Goal: Task Accomplishment & Management: Complete application form

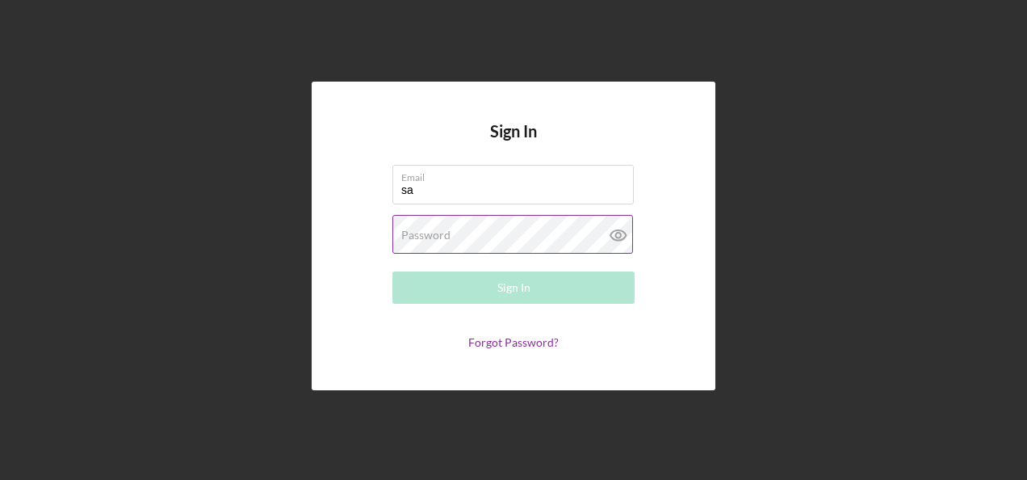
type input "[PERSON_NAME][EMAIL_ADDRESS][PERSON_NAME][DOMAIN_NAME]"
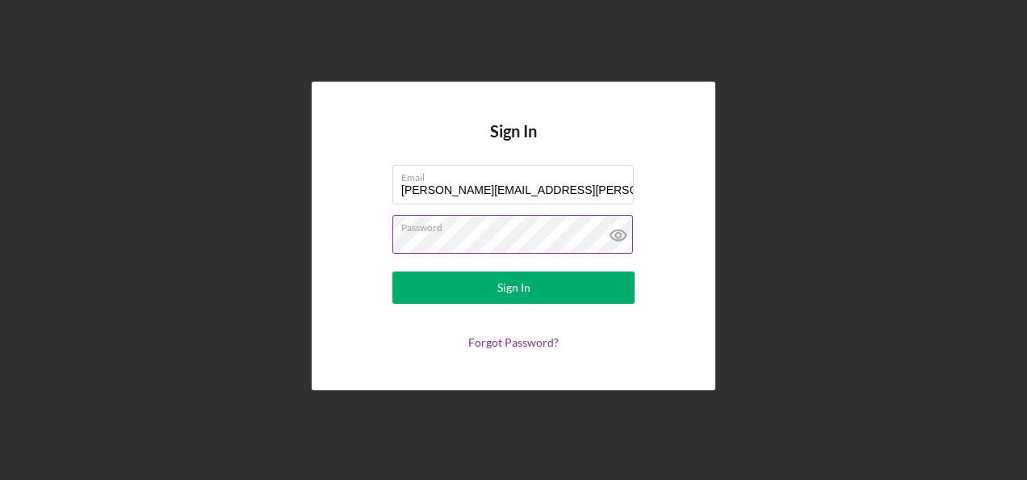
click at [392, 271] on button "Sign In" at bounding box center [513, 287] width 242 height 32
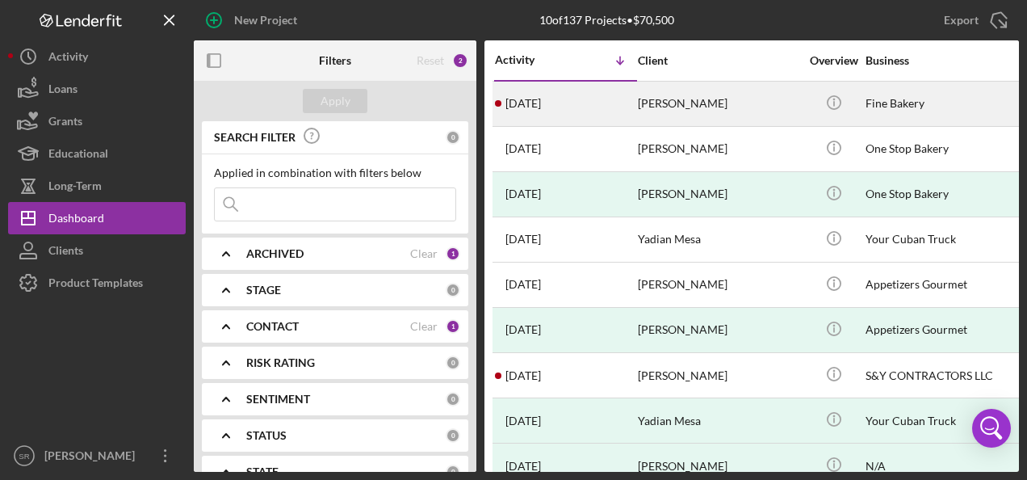
click at [528, 102] on time "[DATE]" at bounding box center [523, 103] width 36 height 13
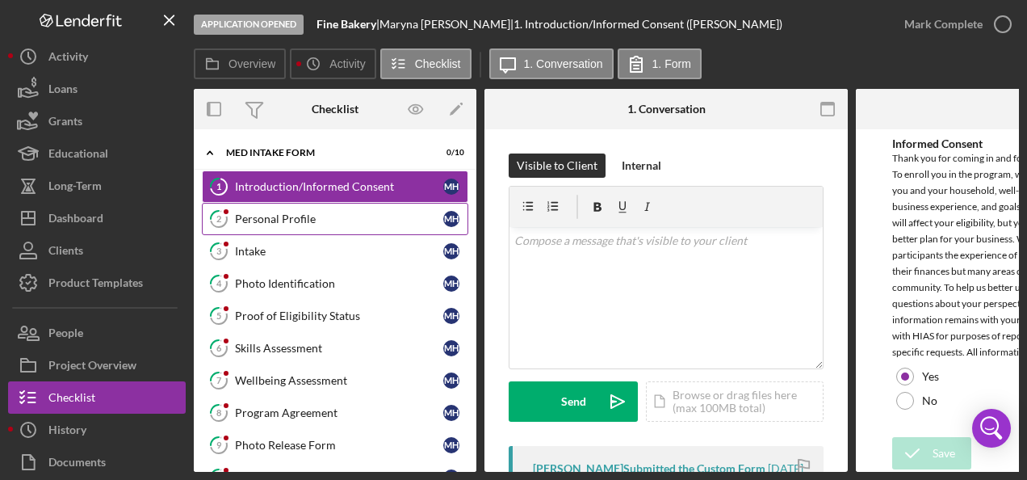
click at [310, 221] on div "Personal Profile" at bounding box center [339, 218] width 208 height 13
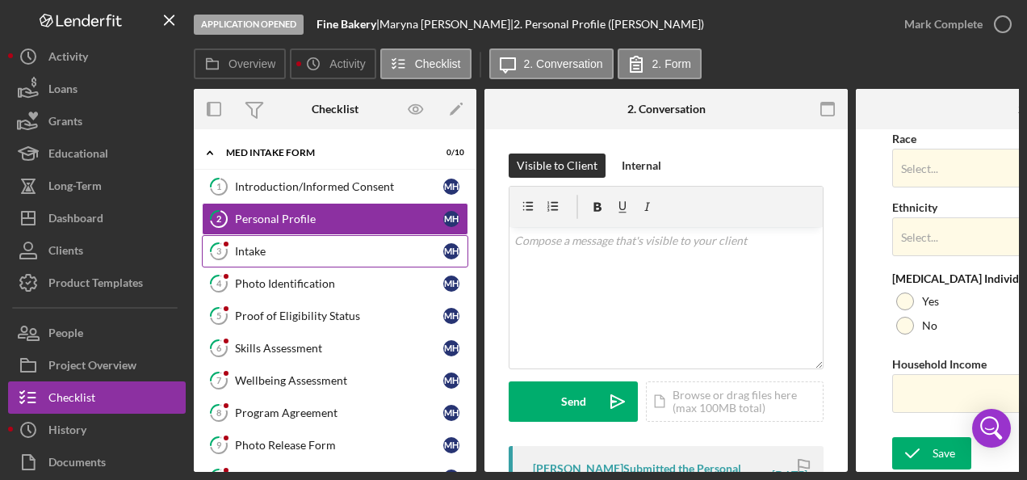
click at [304, 252] on div "Intake" at bounding box center [339, 251] width 208 height 13
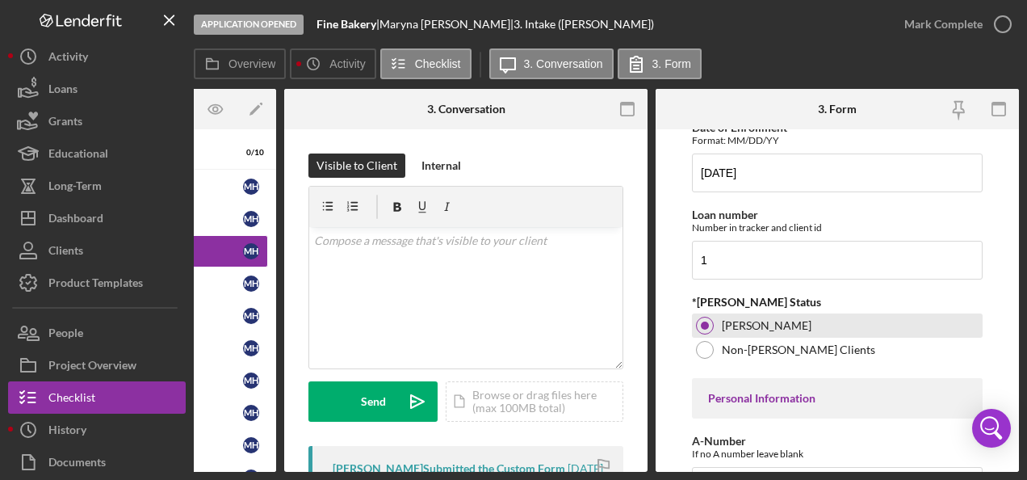
scroll to position [242, 0]
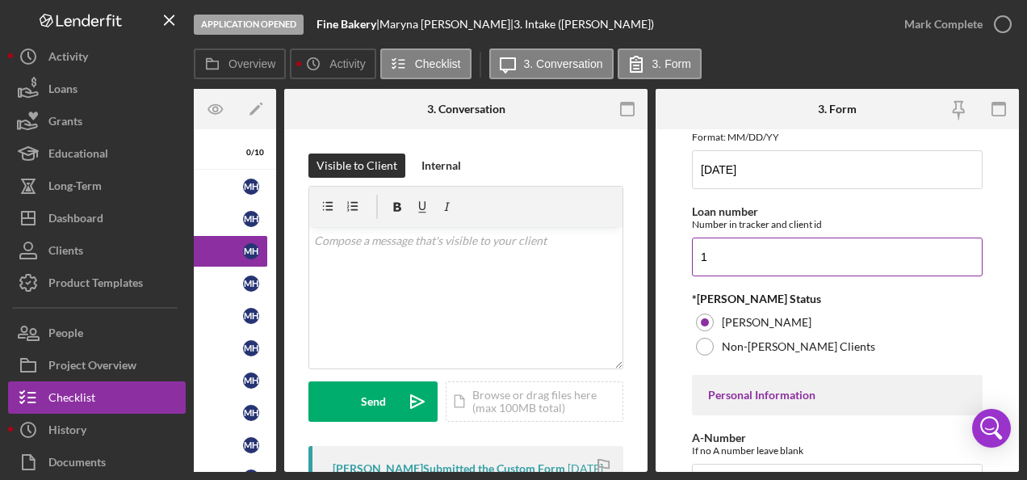
click at [724, 256] on input "1" at bounding box center [837, 256] width 291 height 39
paste input "EAFFL2504"
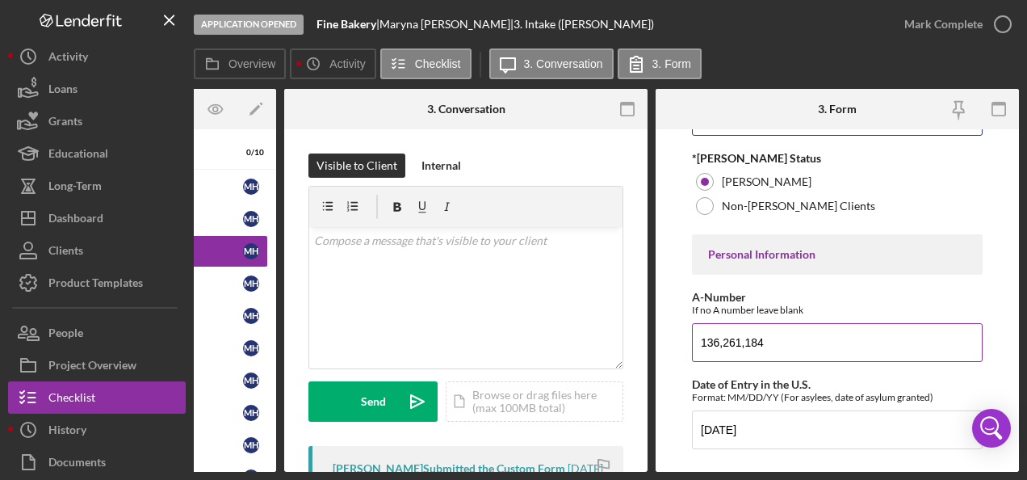
scroll to position [404, 0]
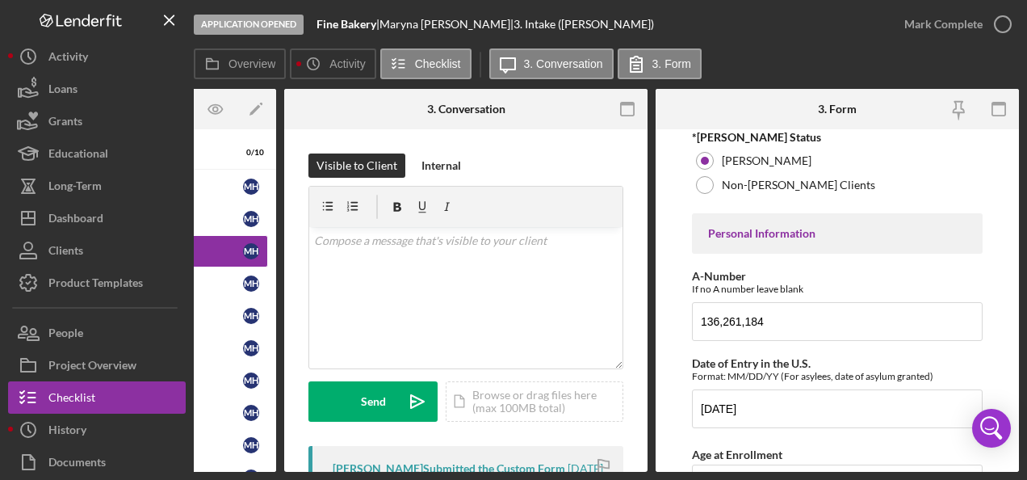
type input "EAFFL2504"
drag, startPoint x: 788, startPoint y: 315, endPoint x: 666, endPoint y: 315, distance: 121.9
click at [666, 315] on form "Affiliate Office How did you hear about the program? Other Program Participant …" at bounding box center [837, 300] width 363 height 342
paste input "81,331,198"
type input "81,331,198"
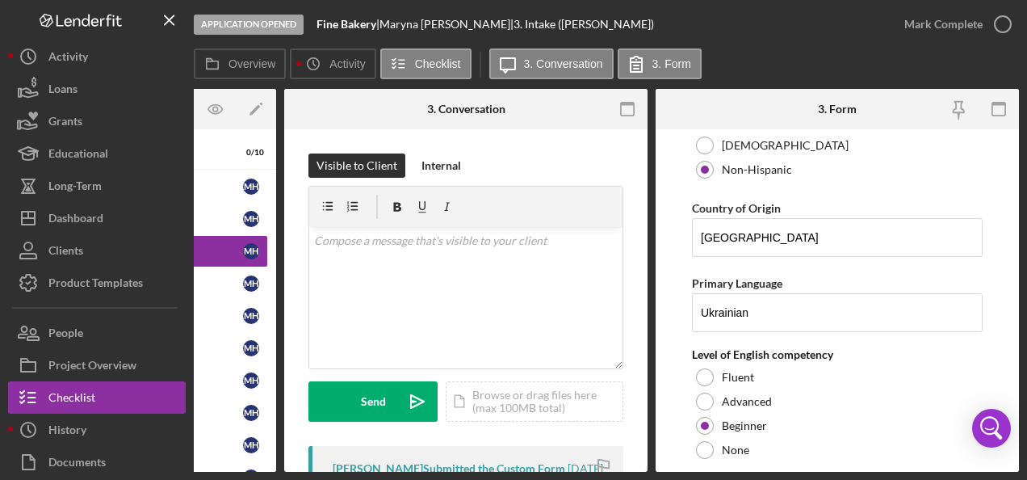
scroll to position [1534, 0]
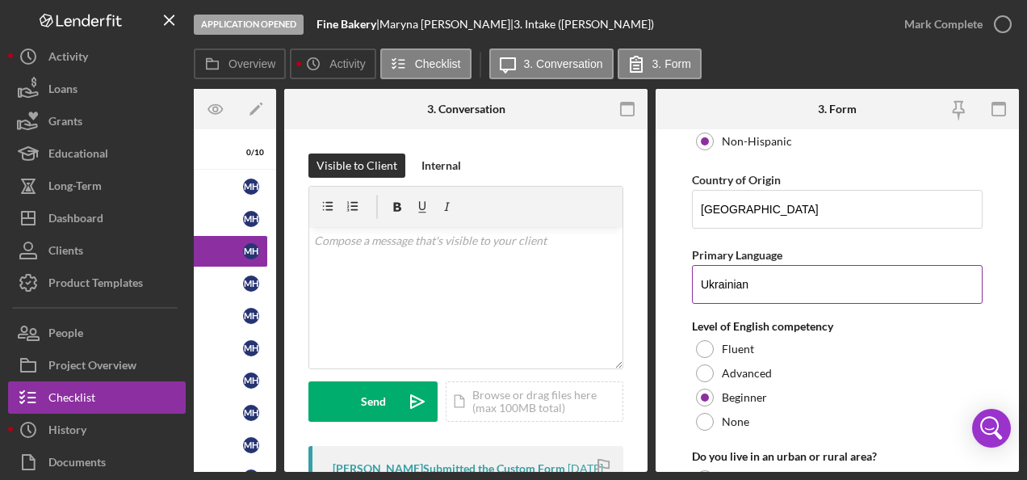
click at [716, 266] on input "Ukrainian" at bounding box center [837, 284] width 291 height 39
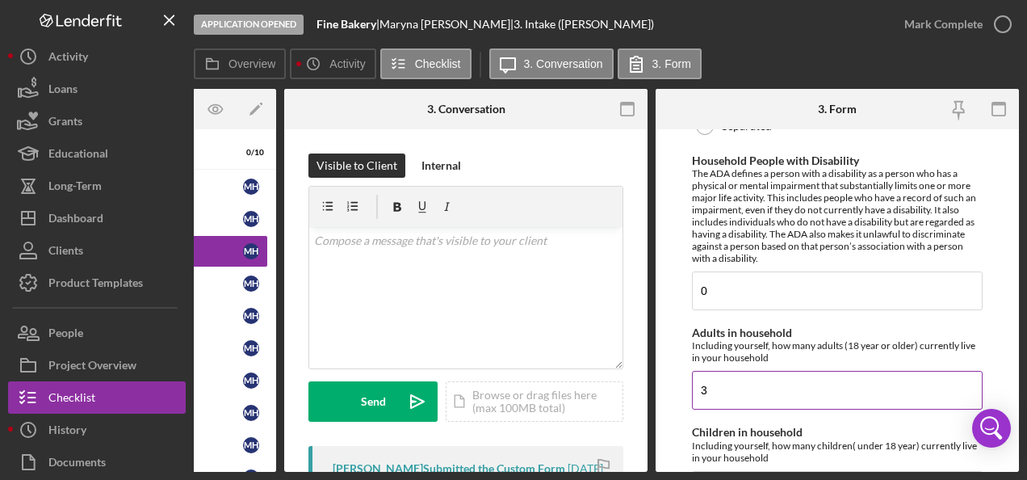
scroll to position [2099, 0]
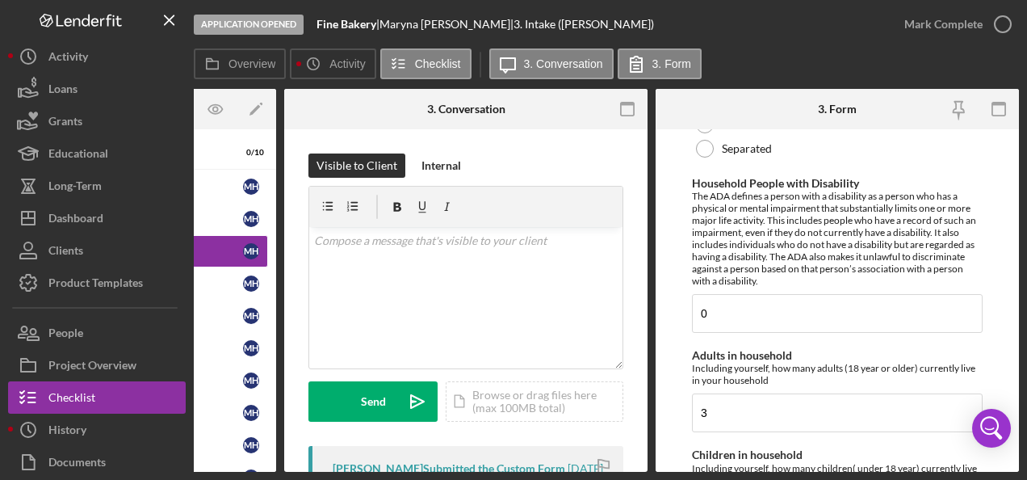
type input "Russian"
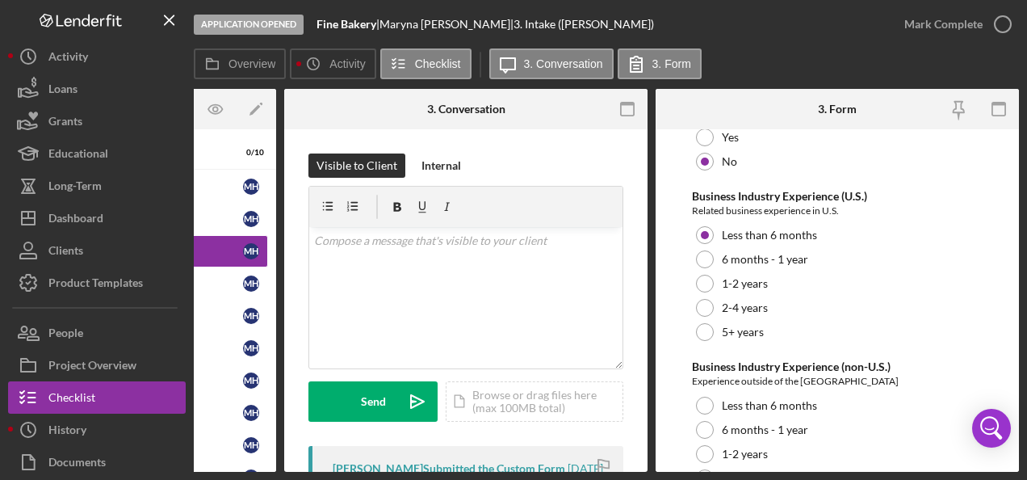
scroll to position [3344, 0]
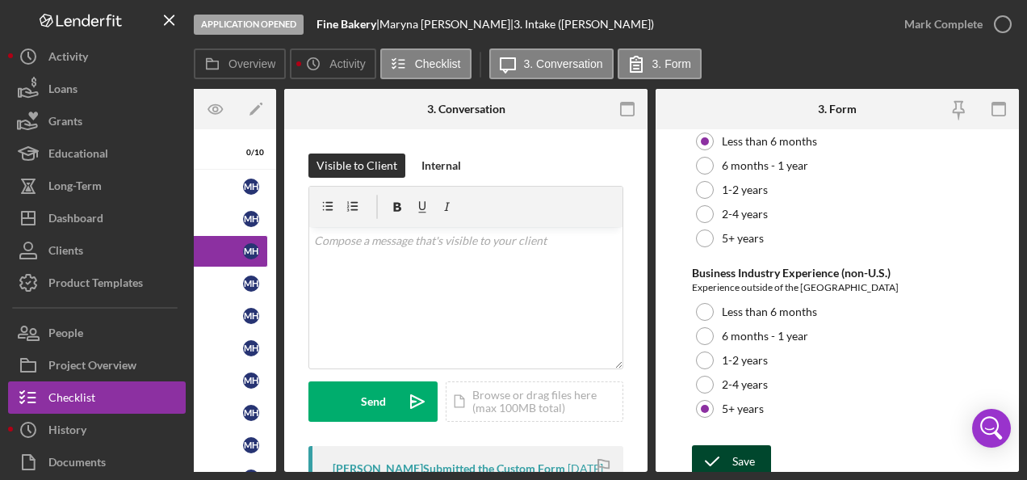
click at [727, 447] on icon "submit" at bounding box center [712, 461] width 40 height 40
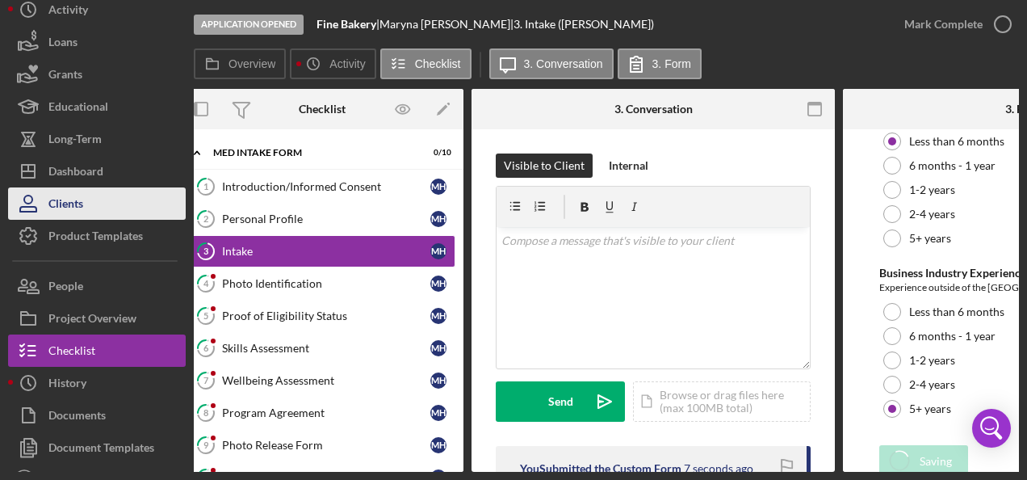
scroll to position [71, 0]
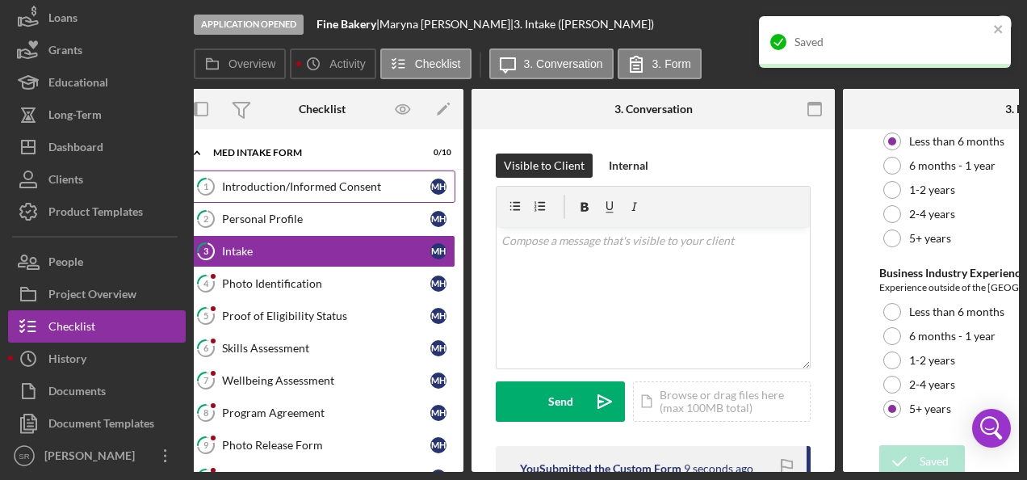
click at [356, 189] on div "Introduction/Informed Consent" at bounding box center [326, 186] width 208 height 13
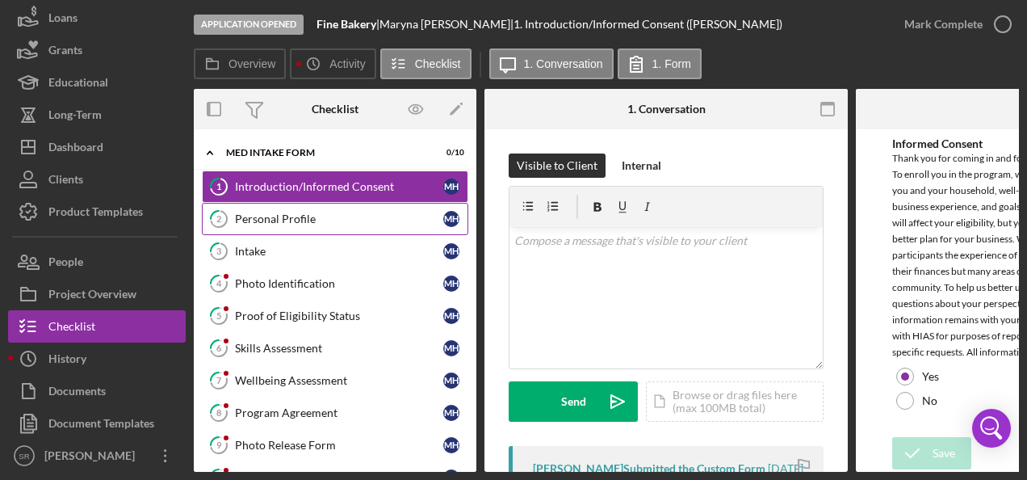
click at [326, 215] on div "Personal Profile" at bounding box center [339, 218] width 208 height 13
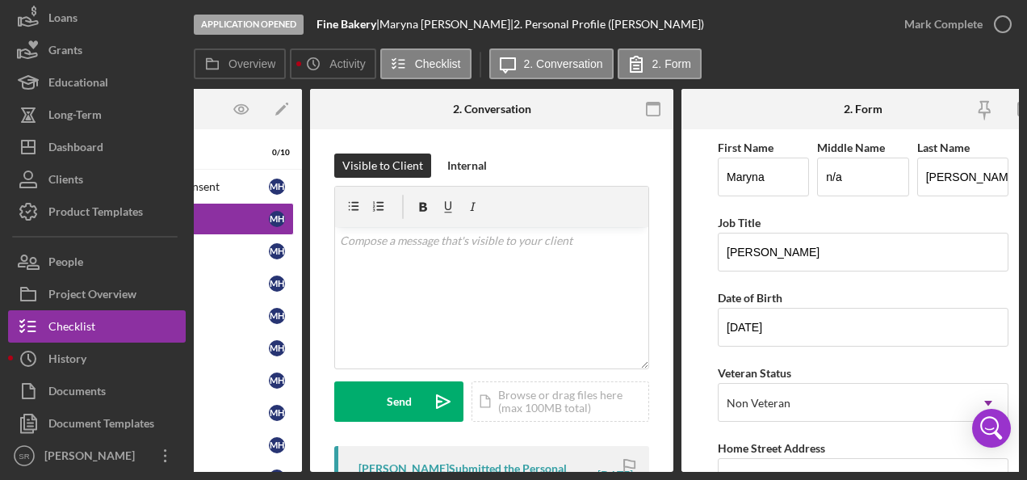
scroll to position [0, 200]
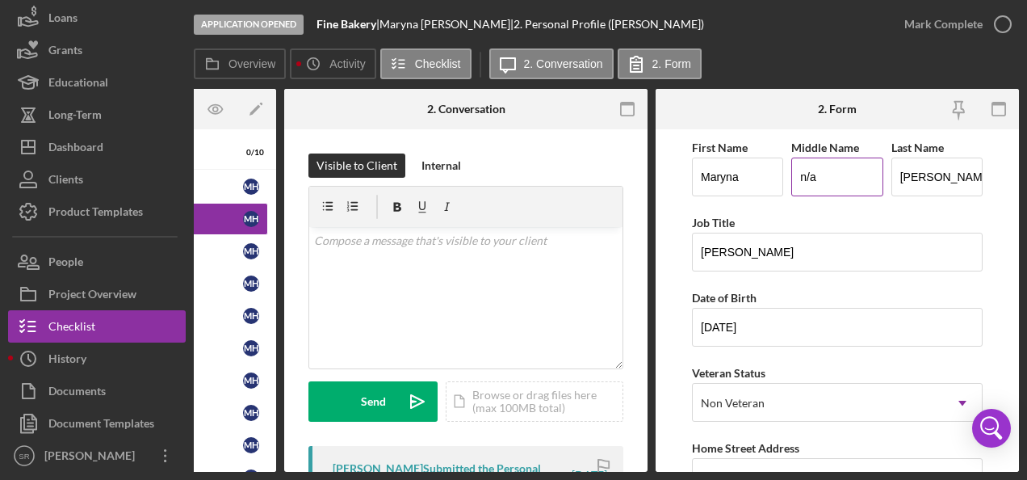
click at [846, 168] on input "n/a" at bounding box center [836, 176] width 91 height 39
type input "n"
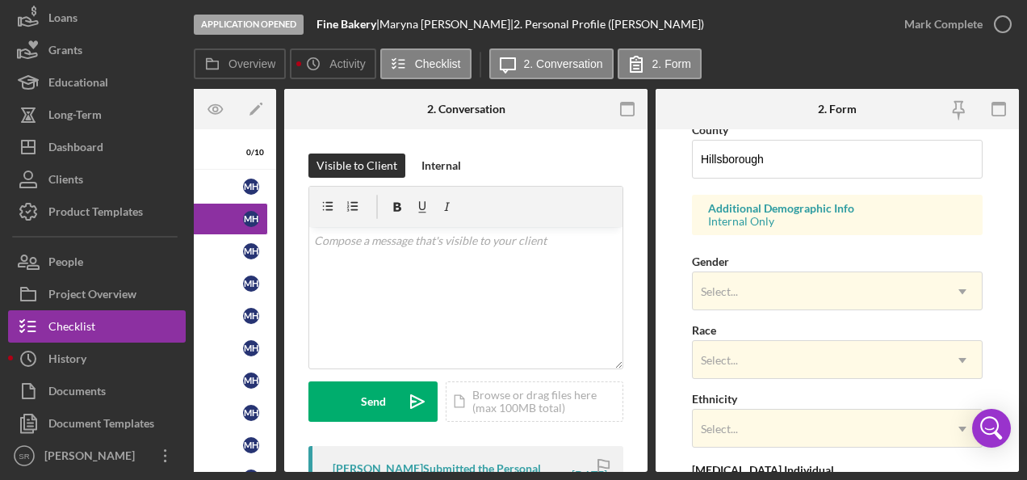
scroll to position [565, 0]
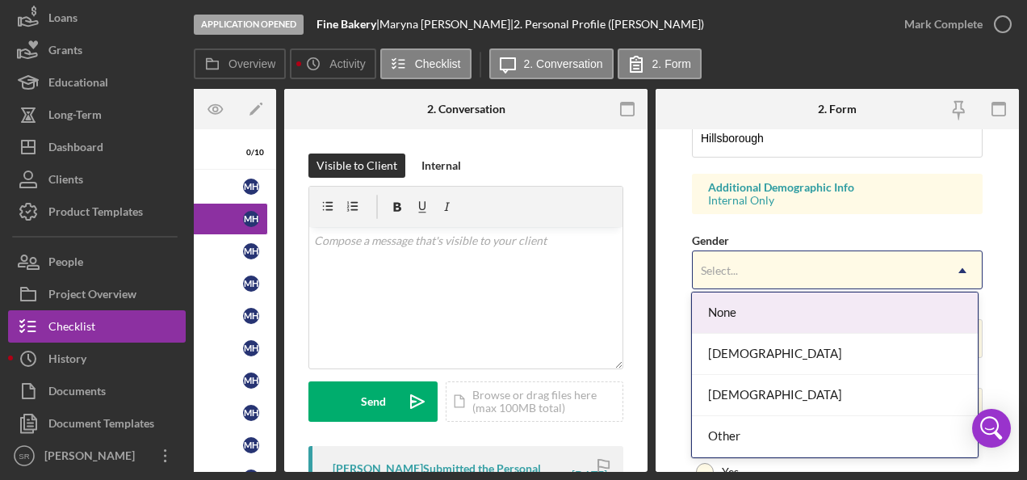
click at [783, 270] on div "Select..." at bounding box center [818, 270] width 250 height 37
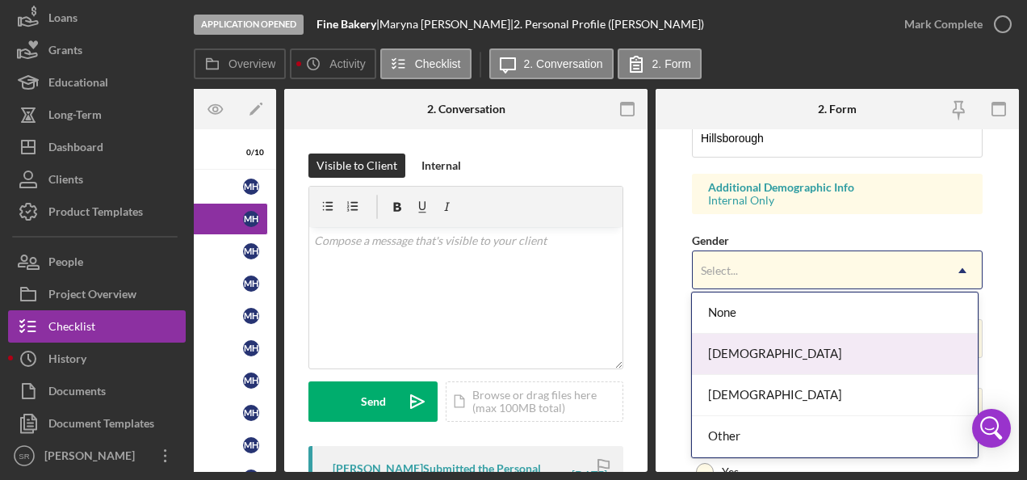
click at [738, 354] on div "[DEMOGRAPHIC_DATA]" at bounding box center [834, 353] width 285 height 41
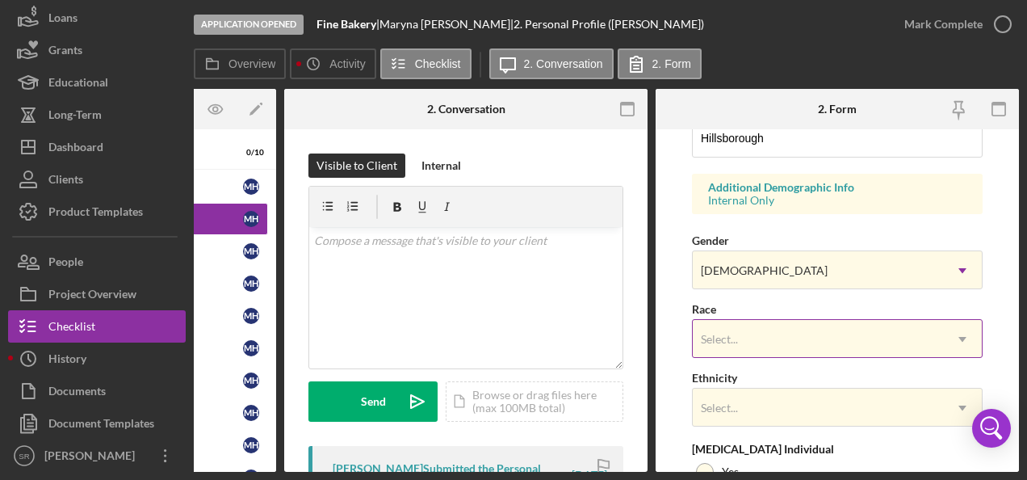
click at [745, 339] on div "Select..." at bounding box center [818, 339] width 250 height 37
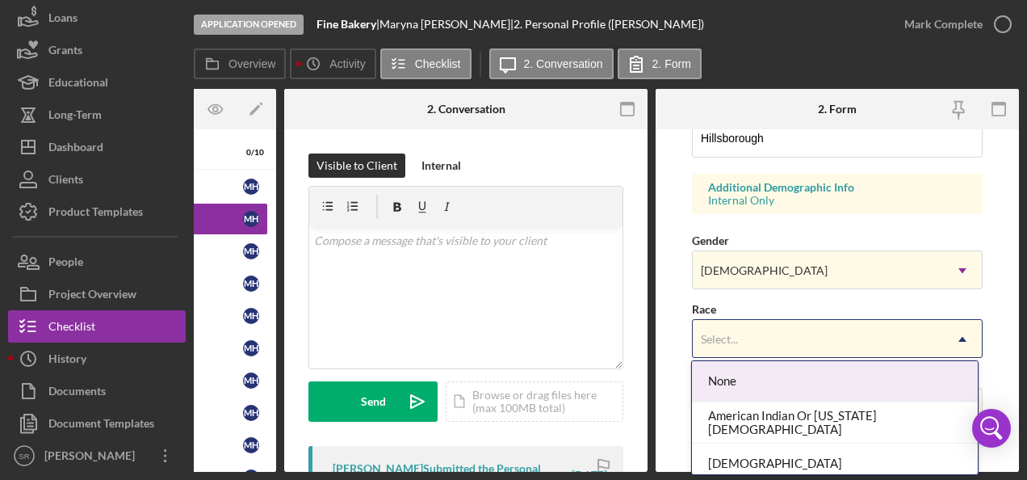
scroll to position [214, 0]
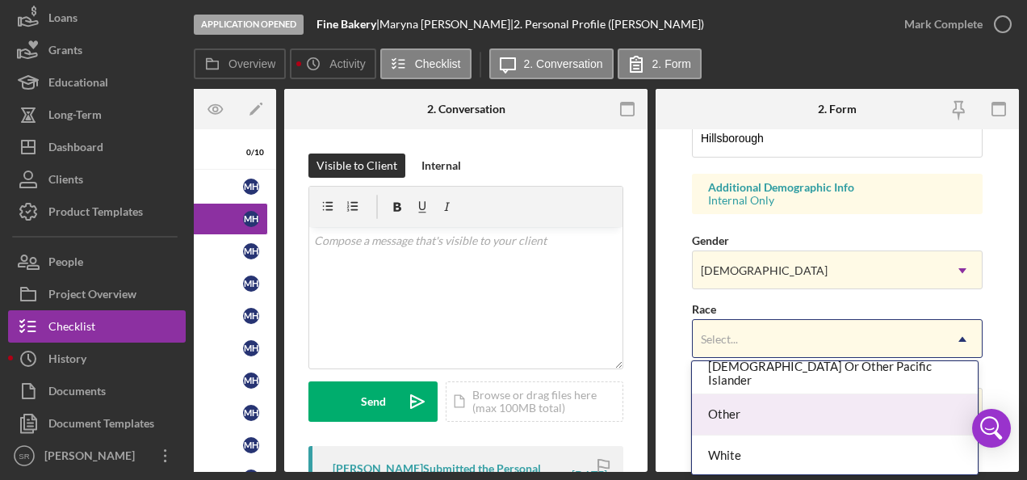
click at [727, 416] on div "Other" at bounding box center [834, 414] width 285 height 41
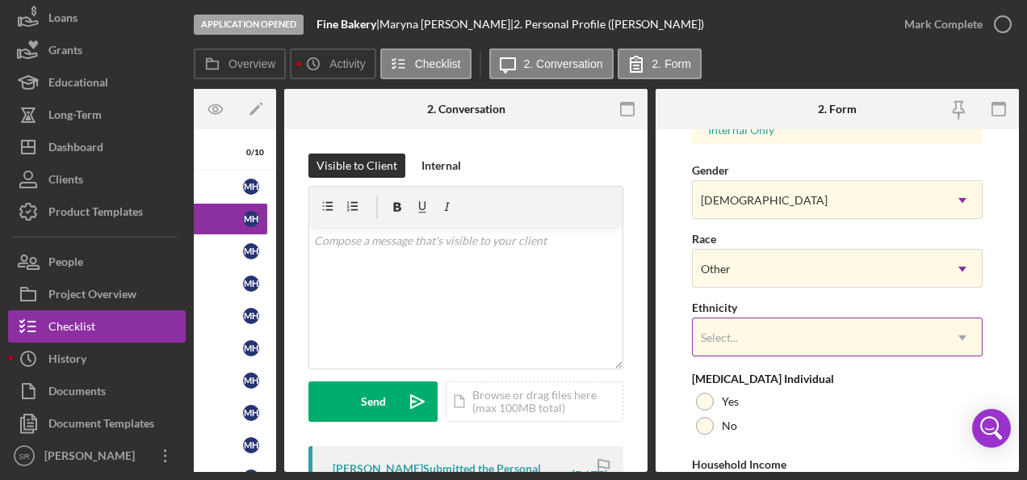
scroll to position [736, 0]
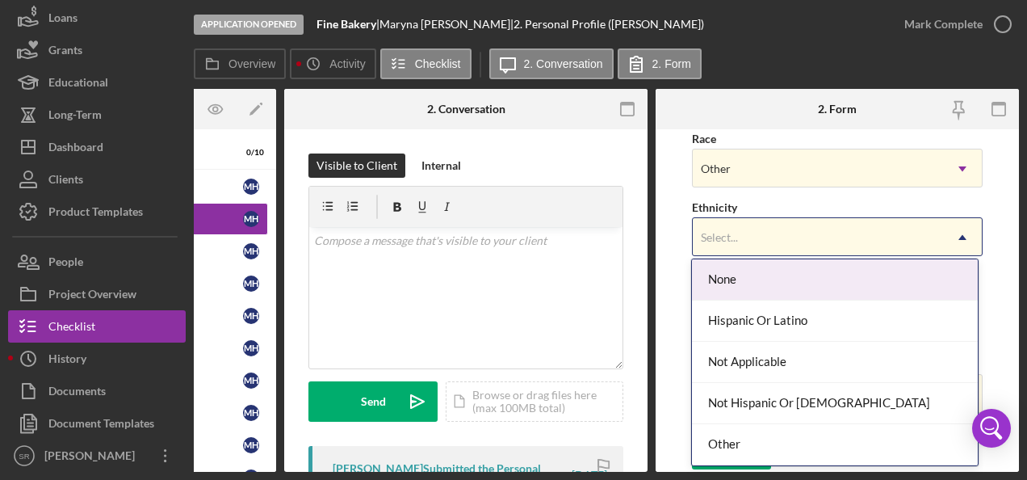
click at [764, 234] on div "Select..." at bounding box center [818, 237] width 250 height 37
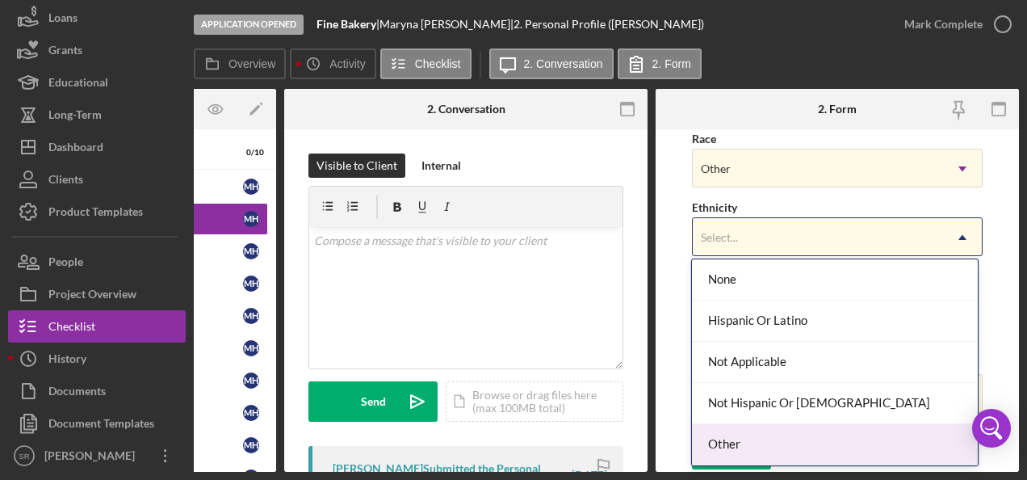
click at [749, 436] on div "Other" at bounding box center [834, 444] width 285 height 41
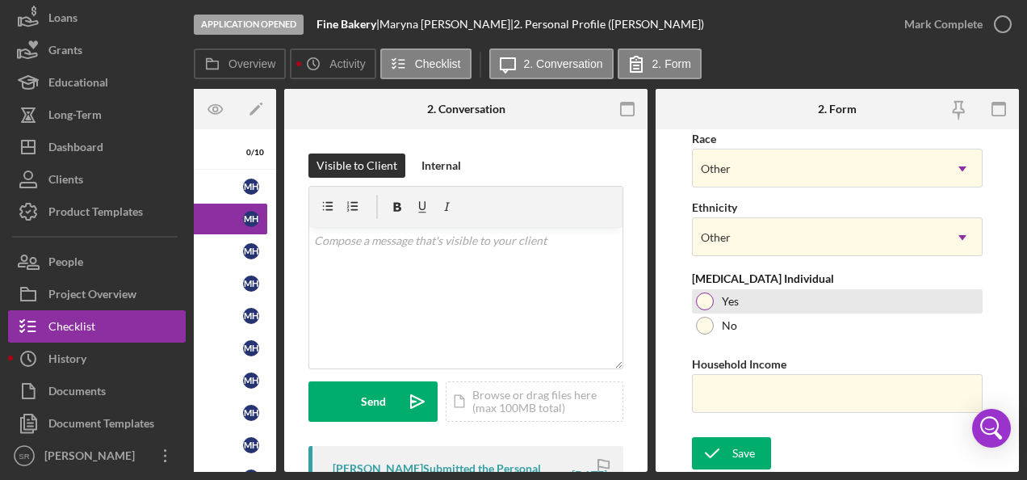
click at [702, 300] on div at bounding box center [705, 301] width 18 height 18
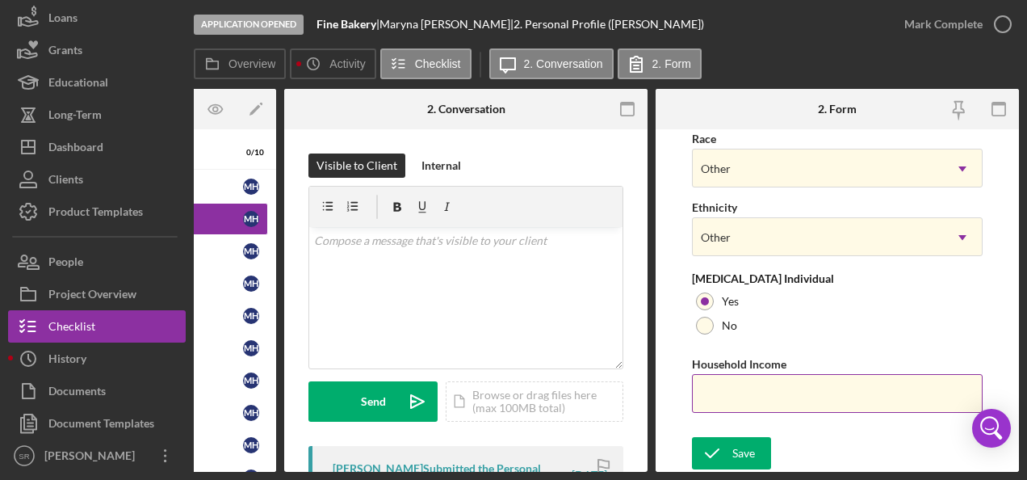
click at [723, 391] on input "Household Income" at bounding box center [837, 393] width 291 height 39
click at [990, 295] on form "First Name [PERSON_NAME] Middle Name Last Name [PERSON_NAME] Title [PERSON_NAME…" at bounding box center [837, 300] width 363 height 342
click at [714, 385] on input "Household Income" at bounding box center [837, 393] width 291 height 39
type input "$72,000"
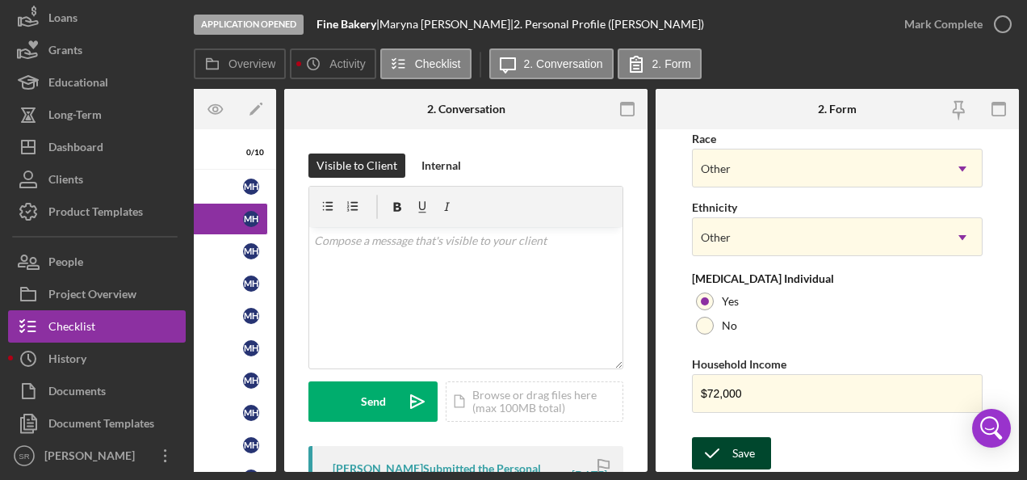
click at [732, 444] on div "Save" at bounding box center [743, 453] width 23 height 32
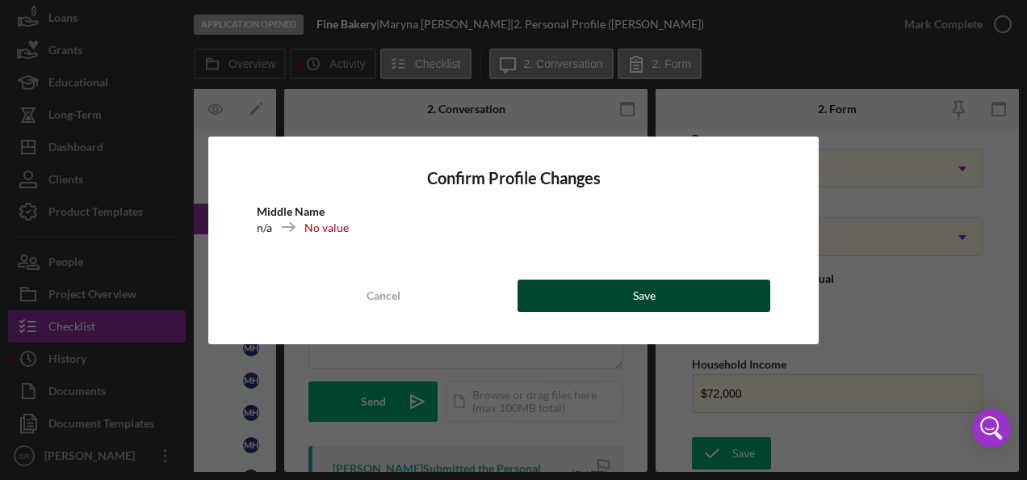
click at [653, 283] on div "Save" at bounding box center [644, 295] width 23 height 32
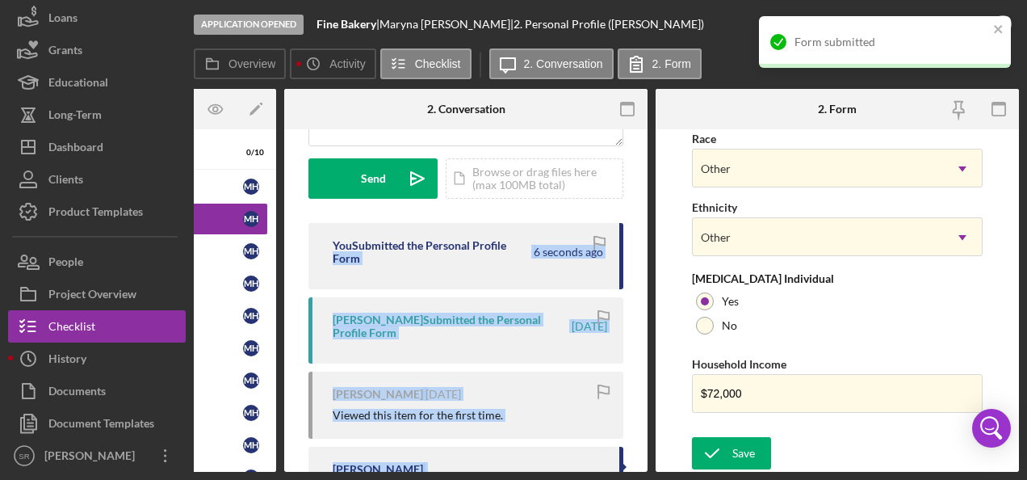
drag, startPoint x: 509, startPoint y: 466, endPoint x: 365, endPoint y: 462, distance: 144.6
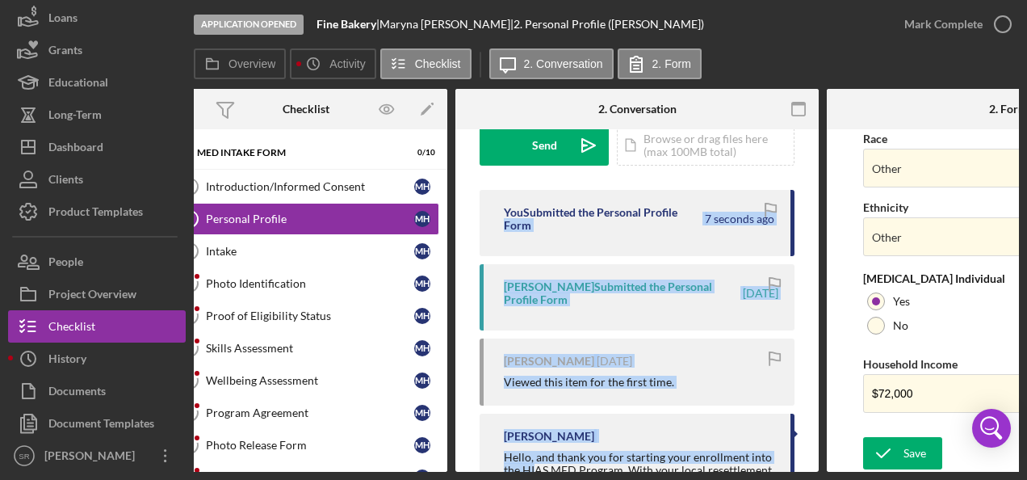
scroll to position [0, 0]
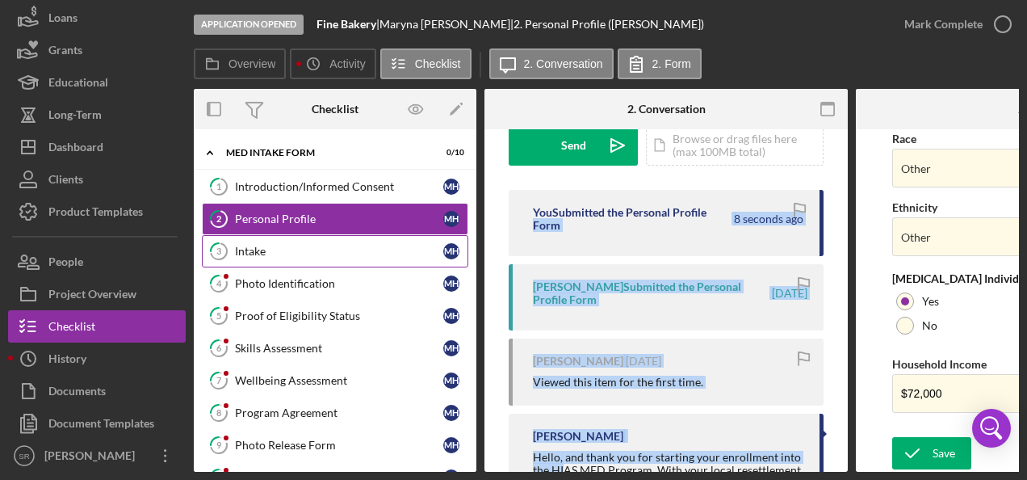
click at [297, 245] on div "Intake" at bounding box center [339, 251] width 208 height 13
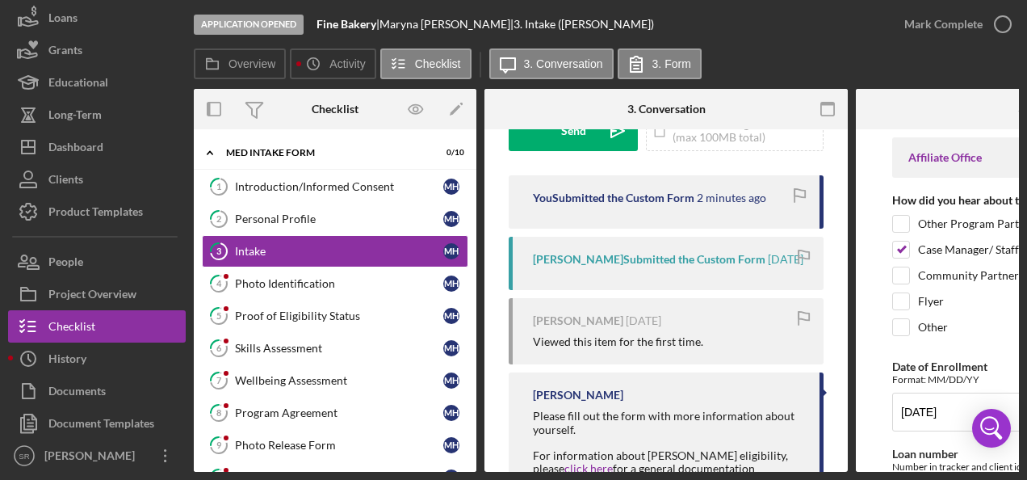
drag, startPoint x: 667, startPoint y: 465, endPoint x: 740, endPoint y: 471, distance: 73.7
click at [740, 471] on div "Overview Internal Workflow Stage Application Opened Icon/Dropdown Arrow Archive…" at bounding box center [606, 280] width 825 height 383
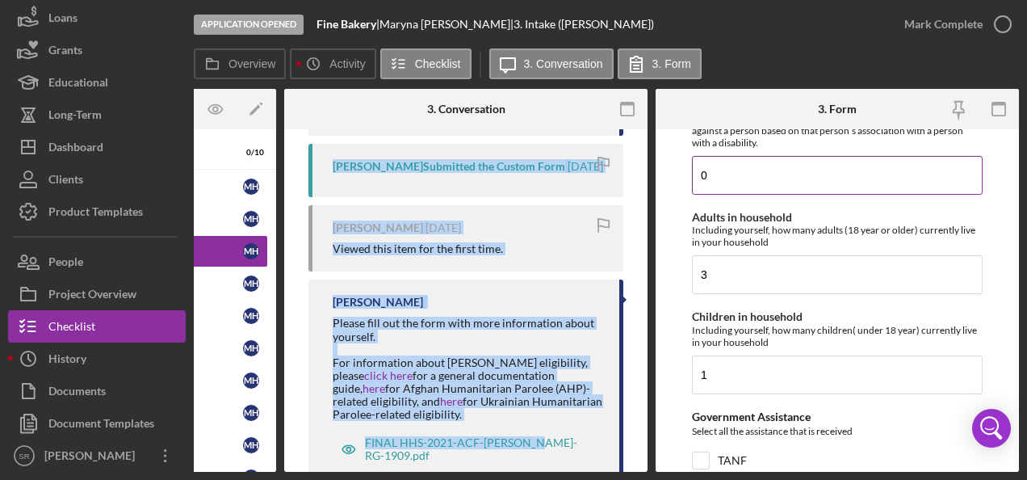
scroll to position [2261, 0]
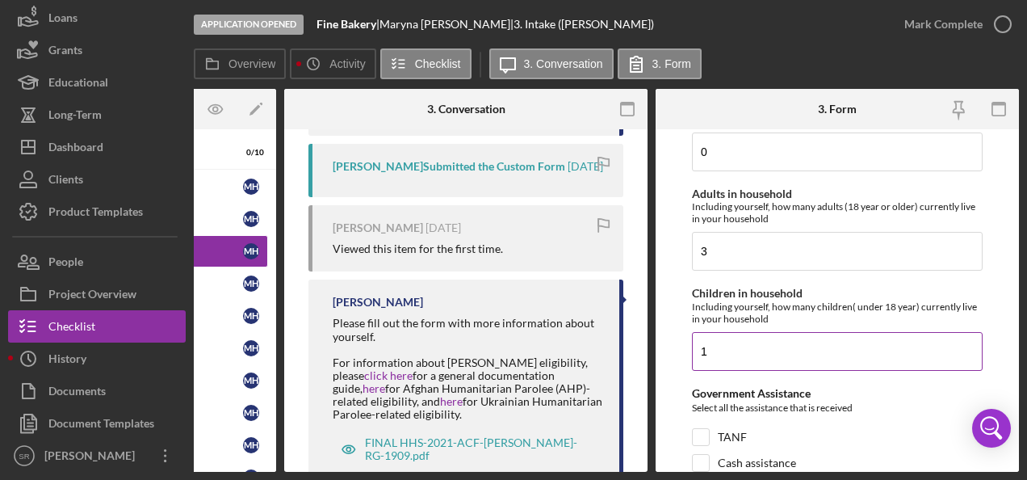
click at [754, 342] on input "1" at bounding box center [837, 351] width 291 height 39
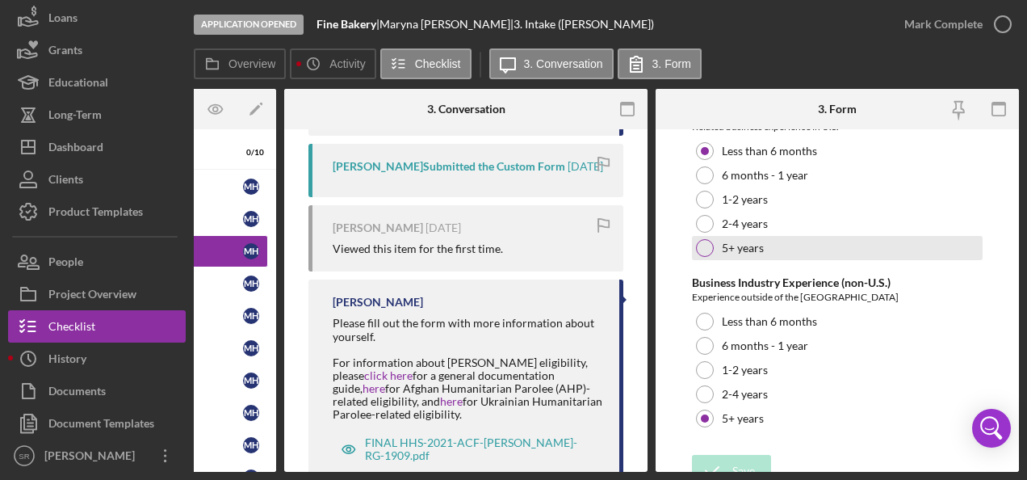
scroll to position [3344, 0]
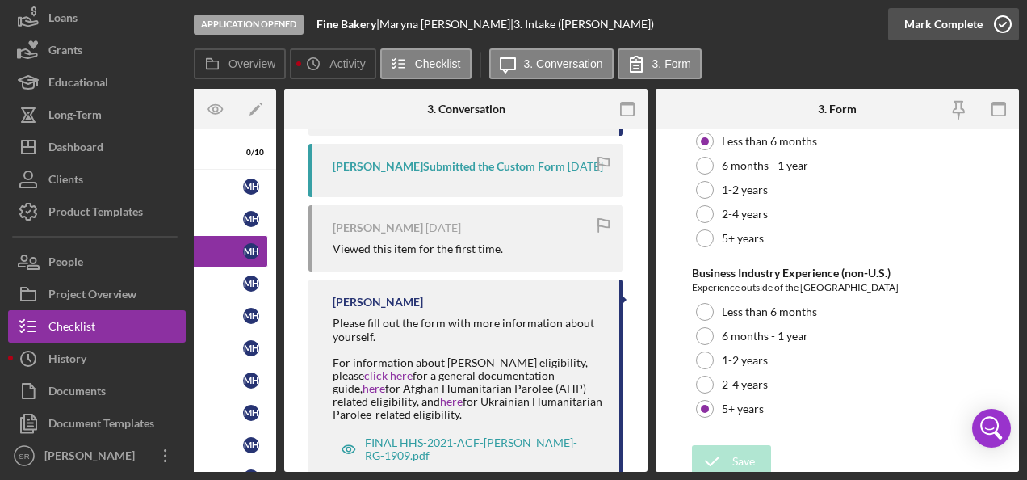
click at [1001, 24] on icon "button" at bounding box center [1003, 24] width 40 height 40
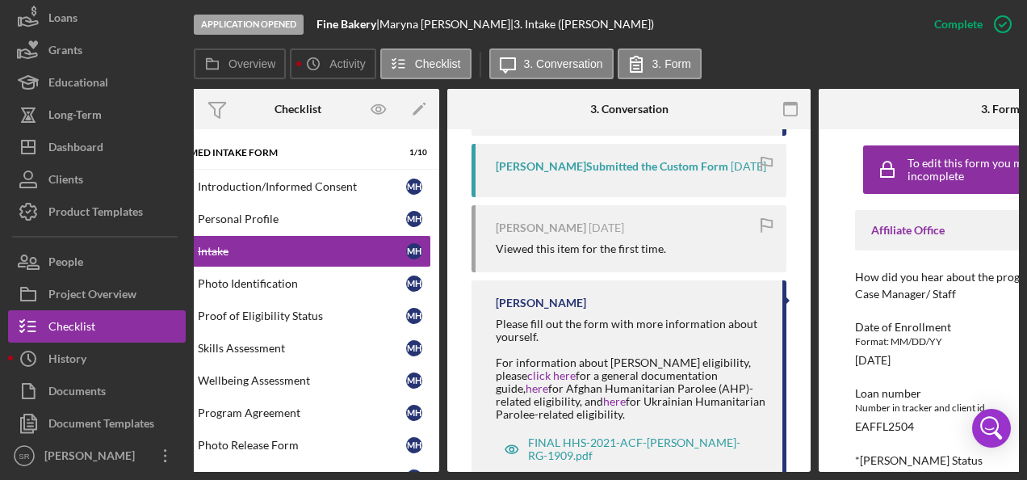
scroll to position [0, 0]
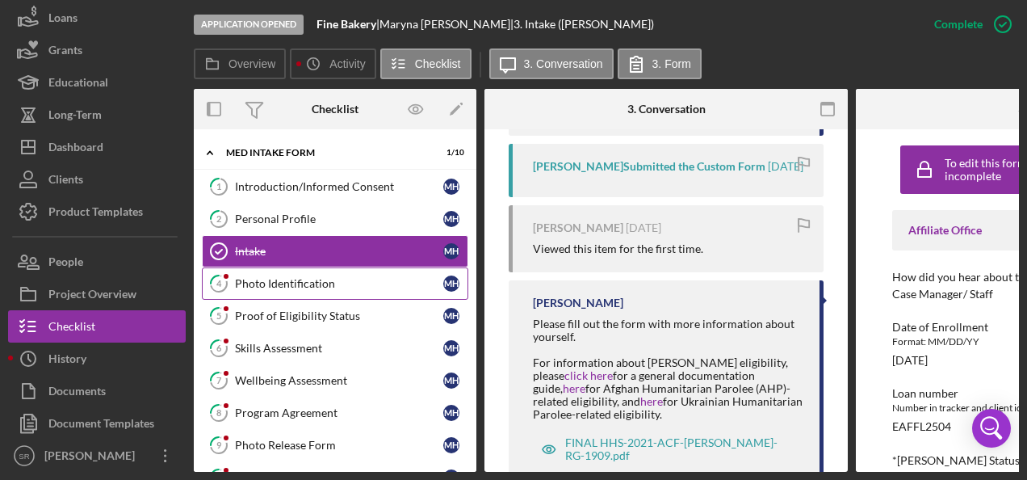
click at [295, 281] on div "Photo Identification" at bounding box center [339, 283] width 208 height 13
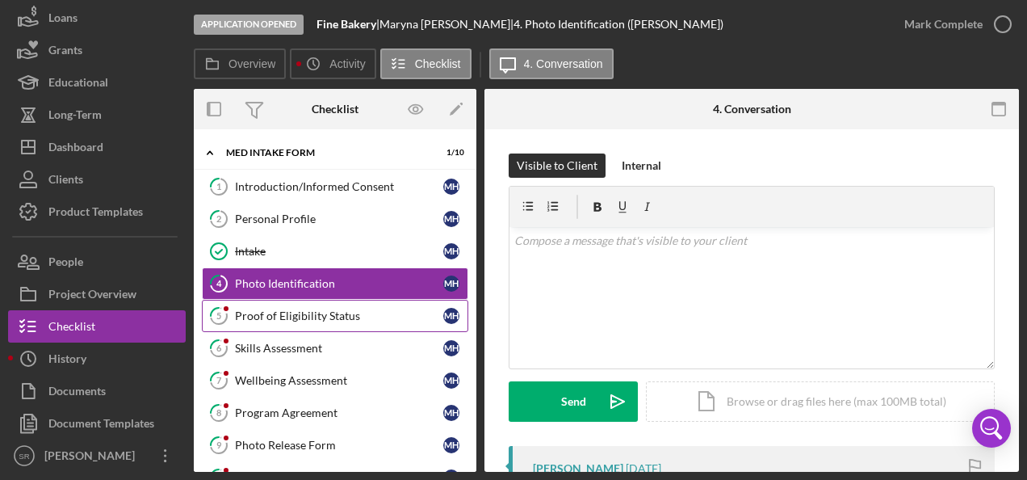
click at [279, 309] on div "Proof of Eligibility Status" at bounding box center [339, 315] width 208 height 13
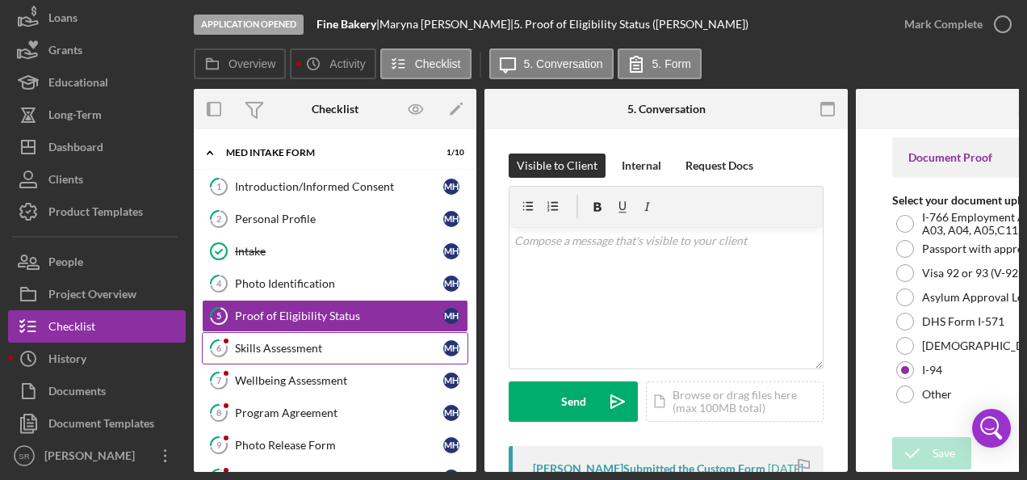
click at [270, 347] on div "Skills Assessment" at bounding box center [339, 348] width 208 height 13
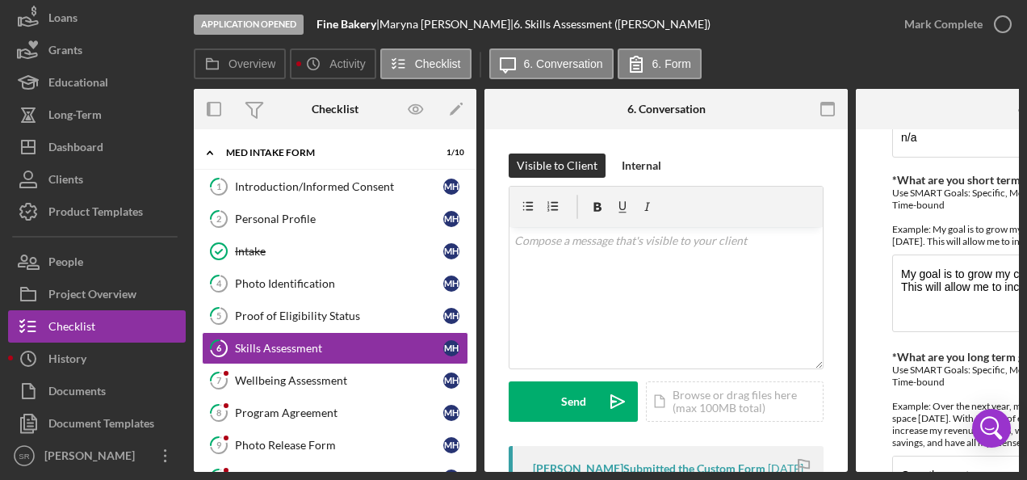
scroll to position [1176, 0]
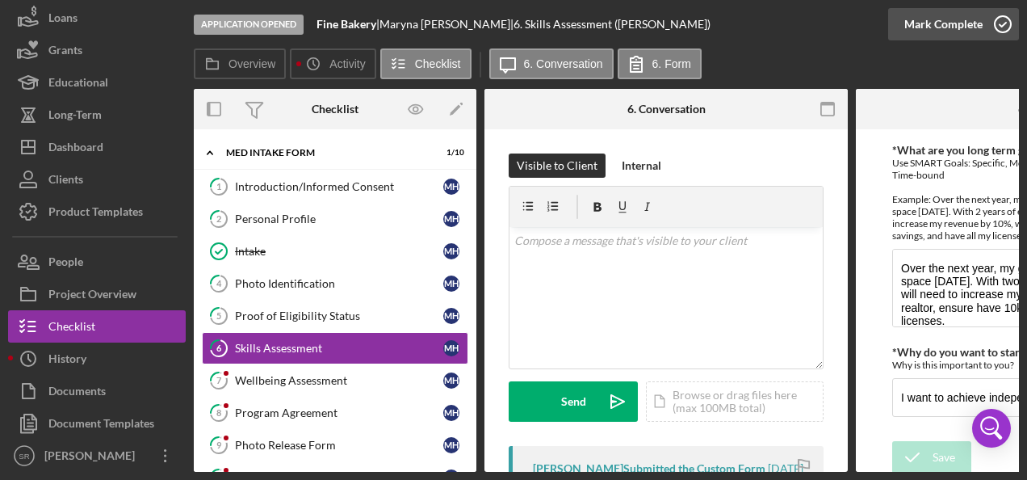
click at [953, 31] on div "Mark Complete" at bounding box center [943, 24] width 78 height 32
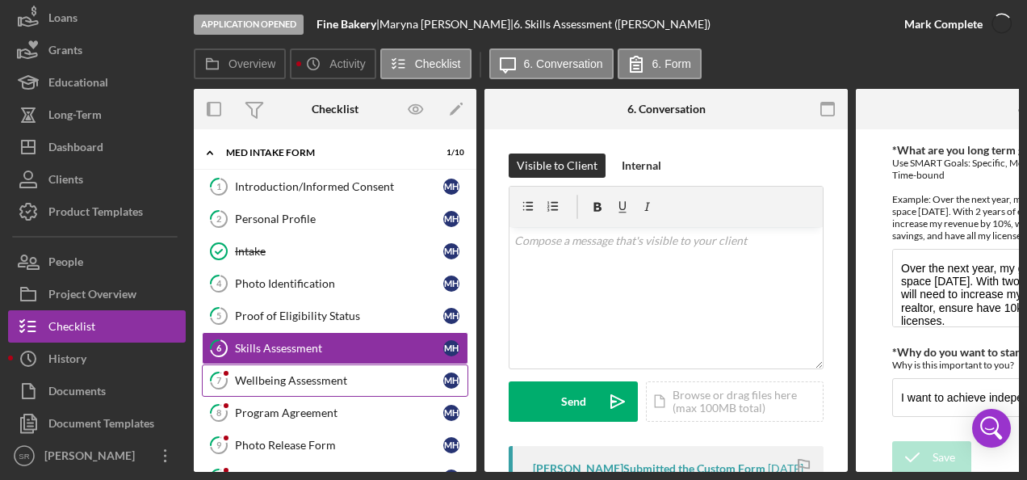
scroll to position [1240, 0]
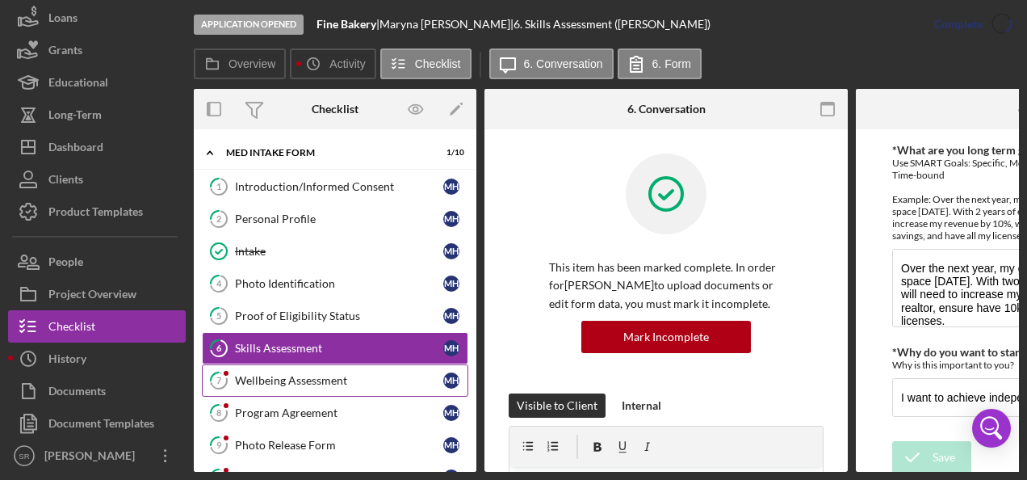
click at [269, 379] on div "Wellbeing Assessment" at bounding box center [339, 380] width 208 height 13
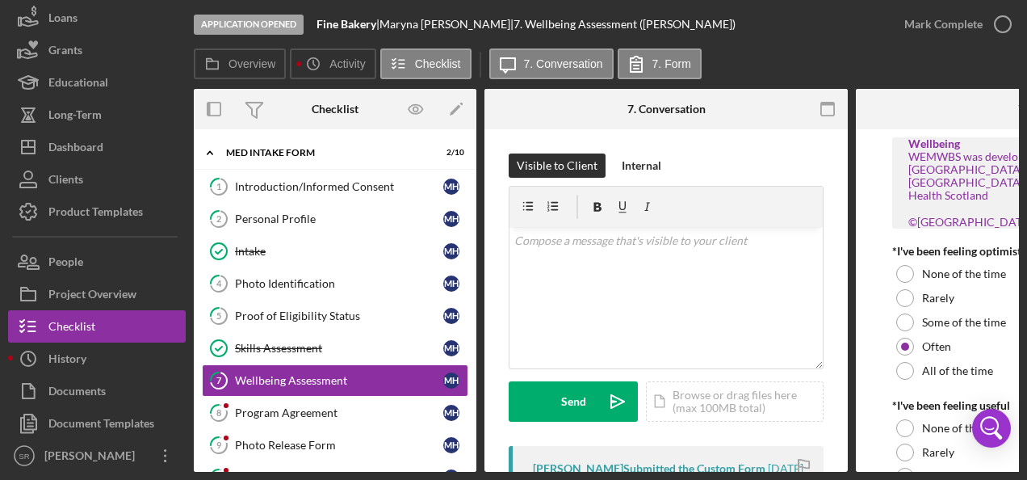
drag, startPoint x: 510, startPoint y: 472, endPoint x: 727, endPoint y: 476, distance: 217.2
click at [727, 476] on div "Application Opened Fine Bakery | [PERSON_NAME] | 7. Wellbeing Assessment ([PERS…" at bounding box center [513, 240] width 1027 height 480
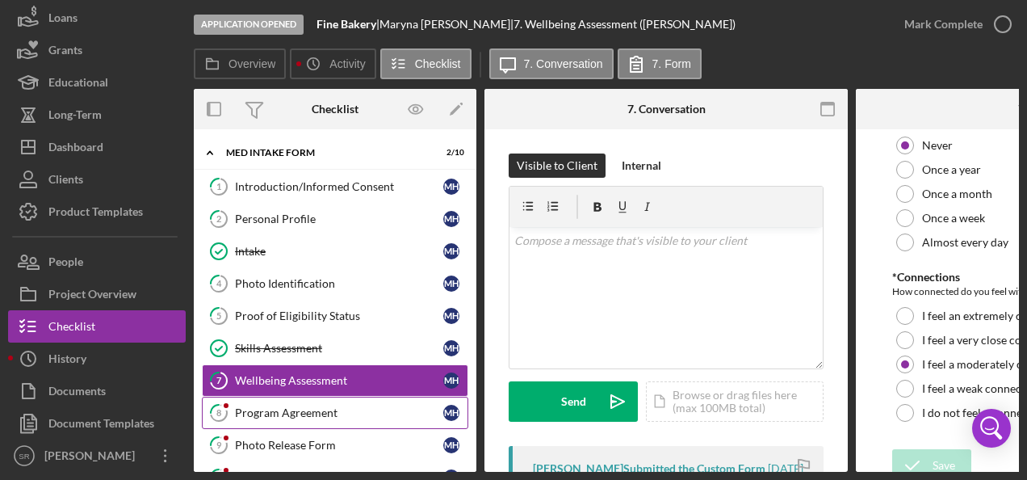
click at [292, 410] on div "Program Agreement" at bounding box center [339, 412] width 208 height 13
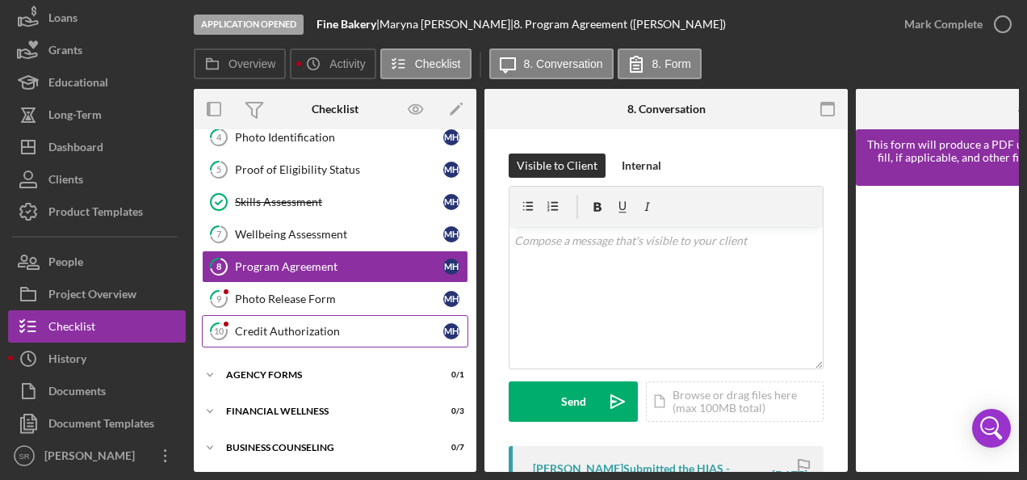
click at [284, 327] on div "Credit Authorization" at bounding box center [339, 331] width 208 height 13
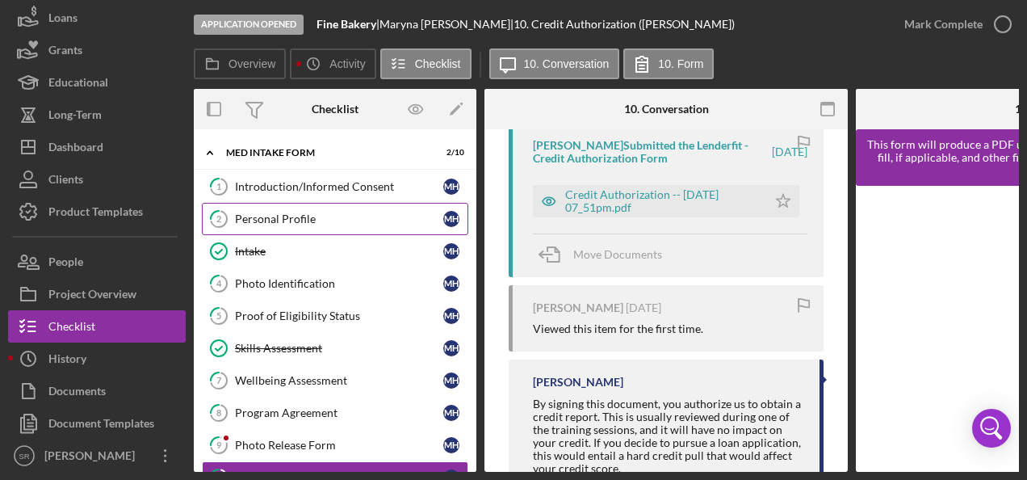
click at [271, 214] on div "Personal Profile" at bounding box center [339, 218] width 208 height 13
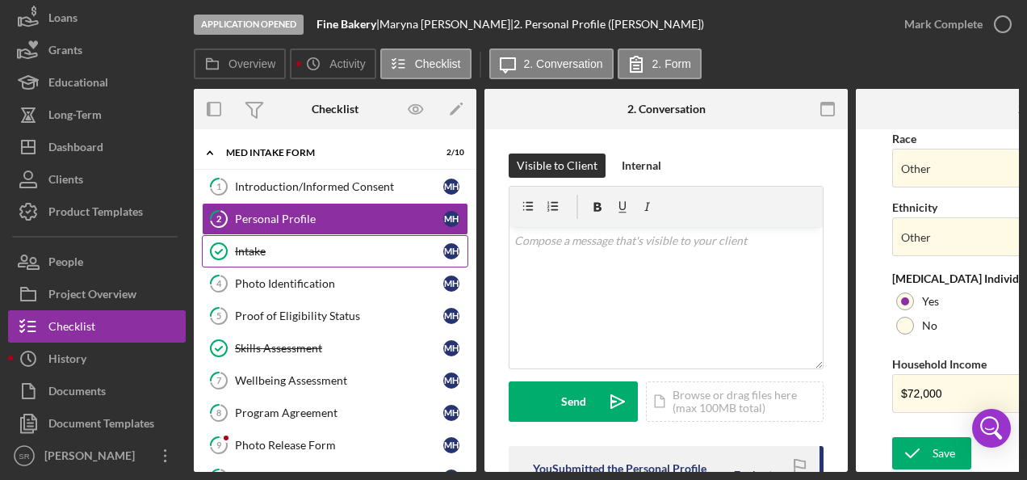
click at [265, 247] on div "Intake" at bounding box center [339, 251] width 208 height 13
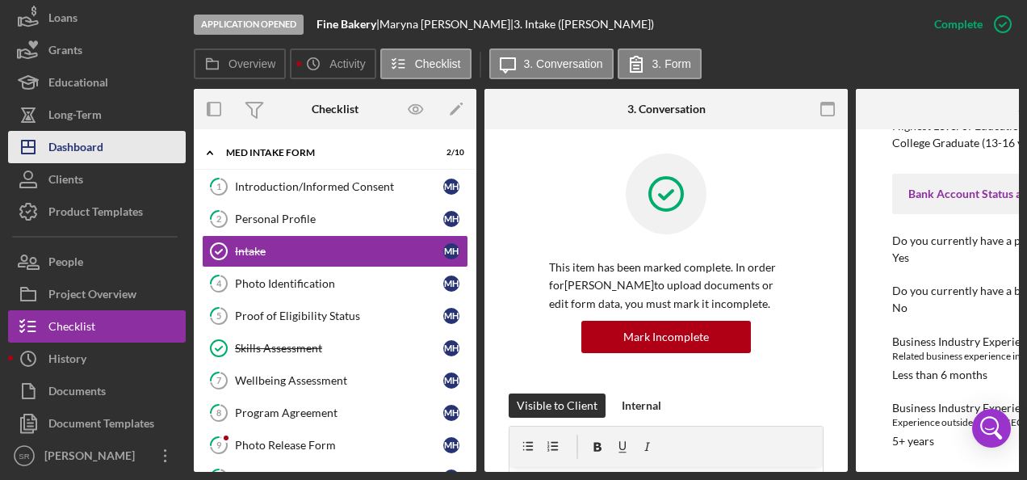
click at [98, 145] on div "Dashboard" at bounding box center [75, 149] width 55 height 36
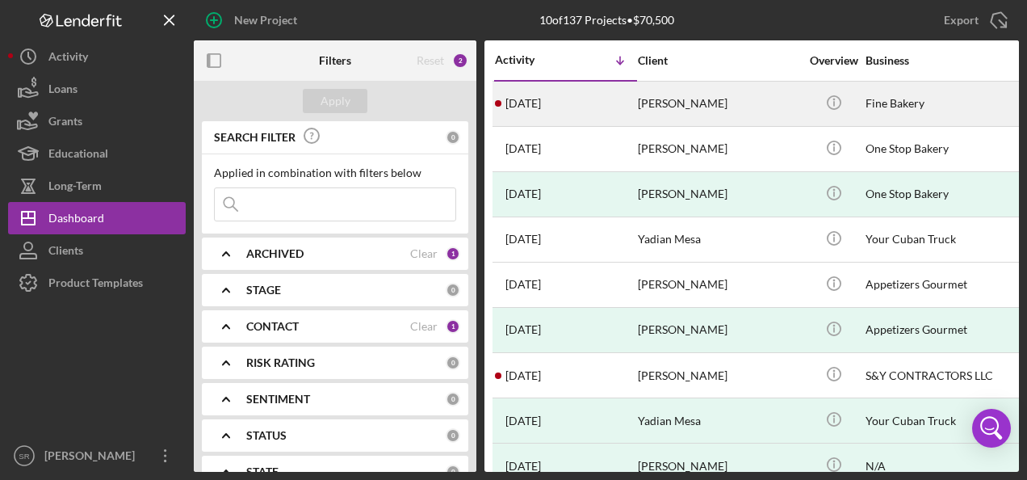
click at [541, 100] on time "[DATE]" at bounding box center [523, 103] width 36 height 13
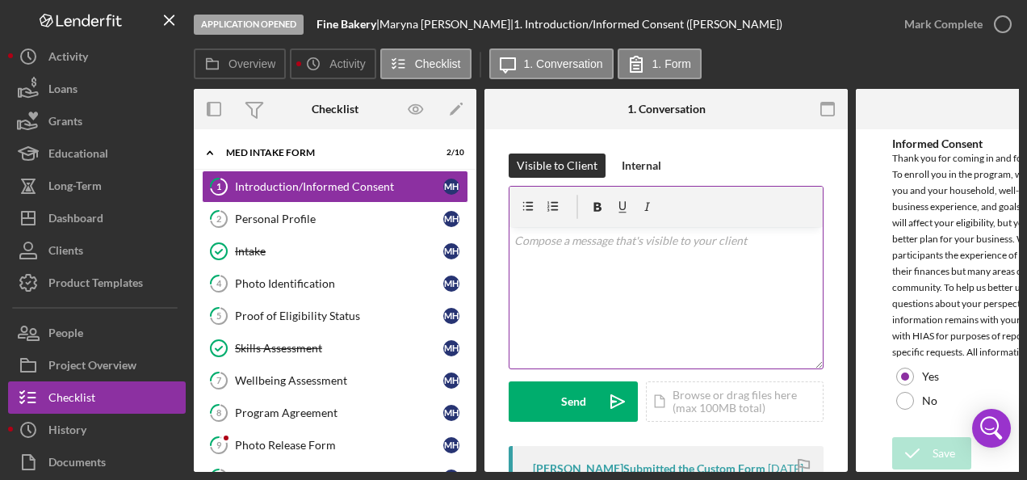
scroll to position [5, 0]
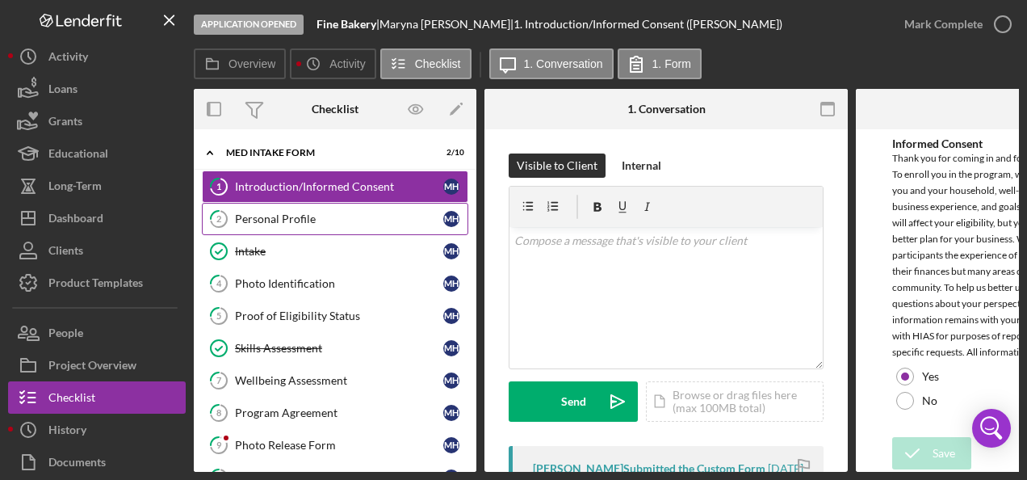
click at [302, 222] on div "Personal Profile" at bounding box center [339, 218] width 208 height 13
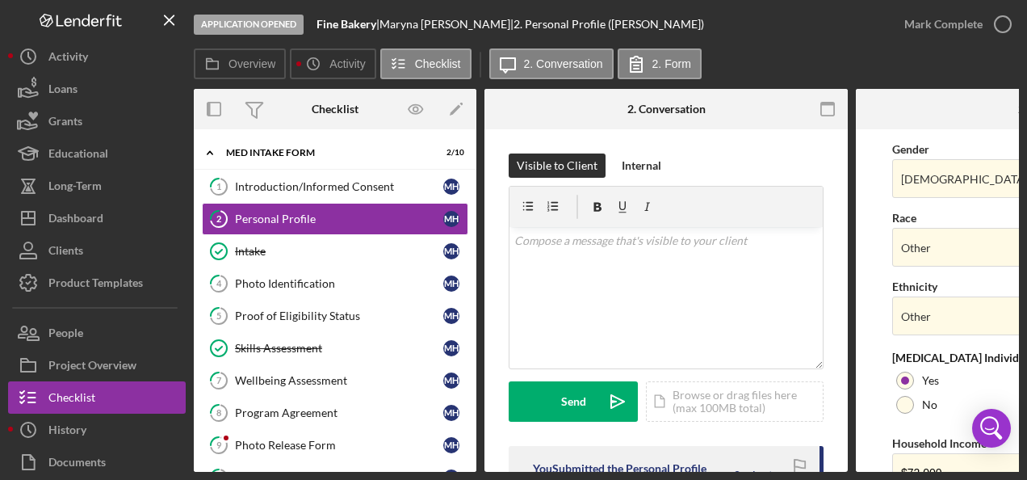
scroll to position [736, 0]
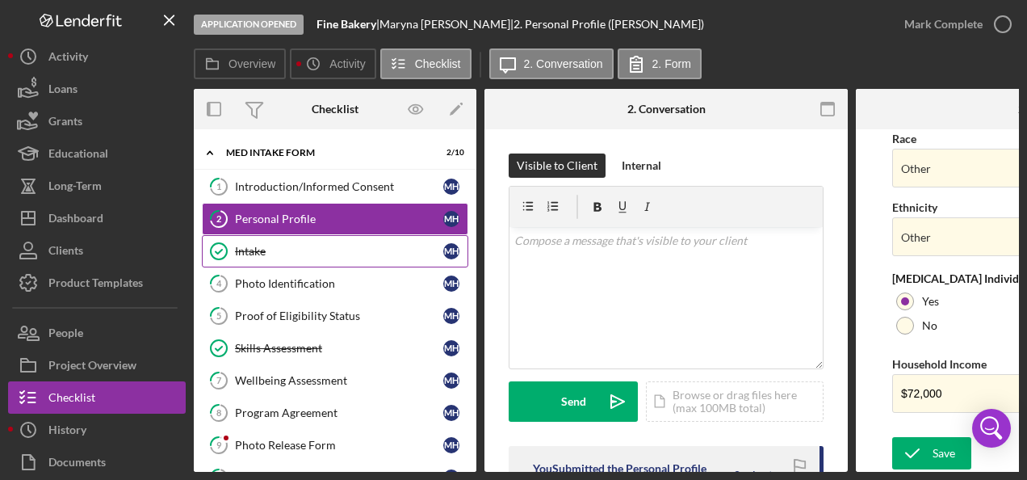
click at [262, 245] on div "Intake" at bounding box center [339, 251] width 208 height 13
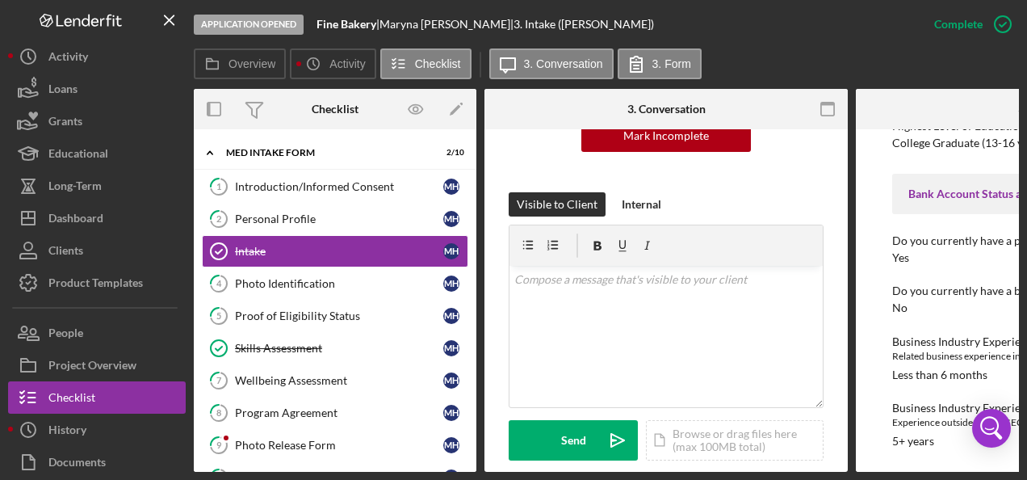
scroll to position [404, 0]
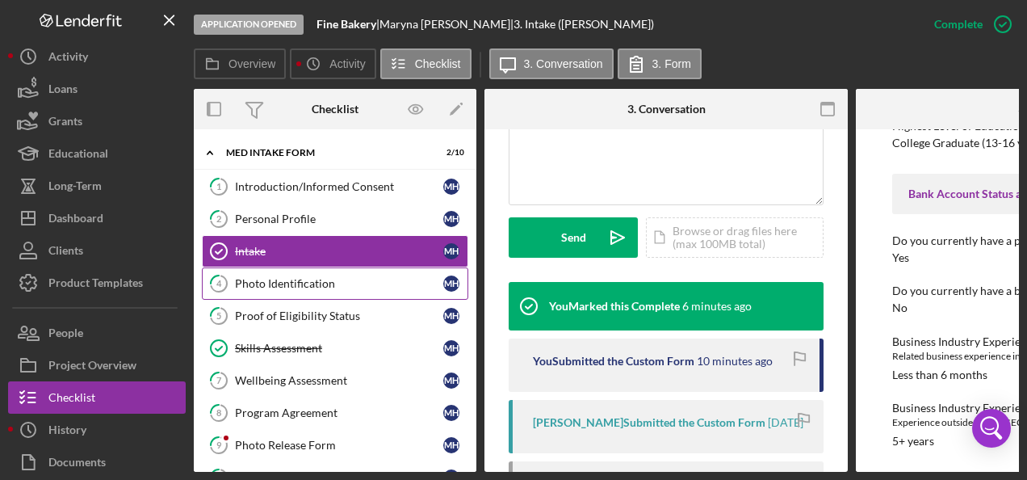
click at [300, 277] on div "Photo Identification" at bounding box center [339, 283] width 208 height 13
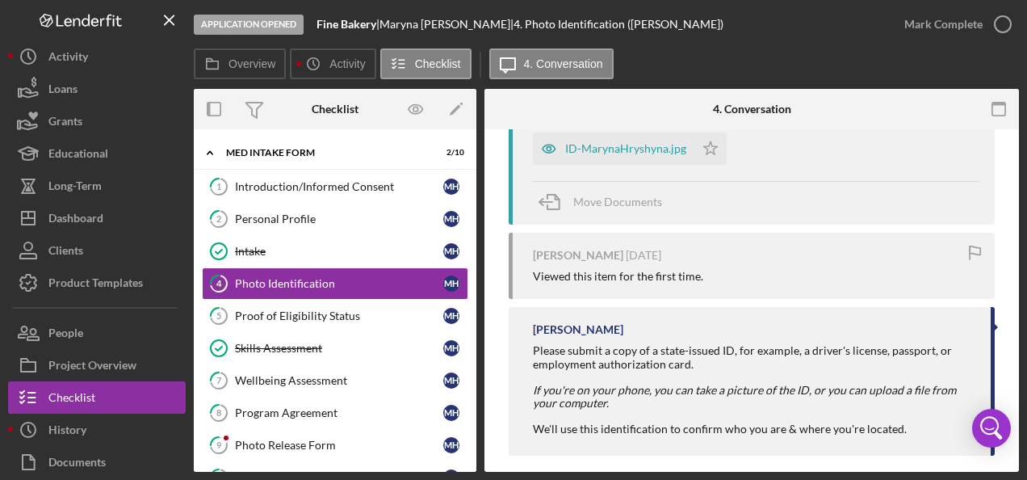
scroll to position [378, 0]
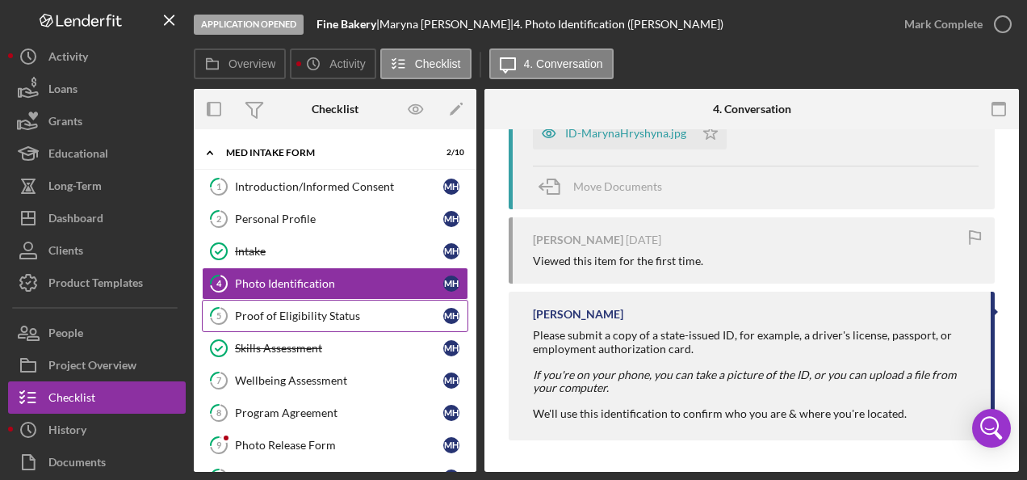
click at [317, 318] on div "Proof of Eligibility Status" at bounding box center [339, 315] width 208 height 13
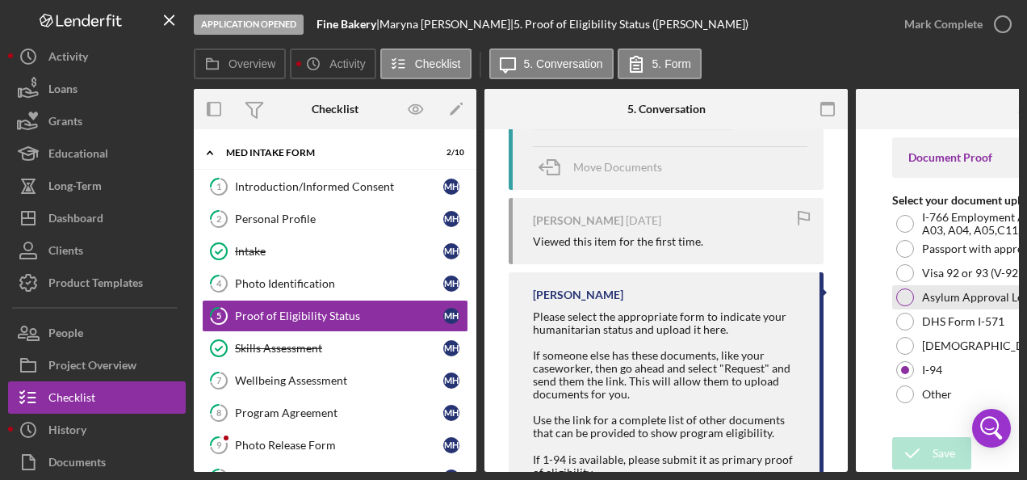
scroll to position [484, 0]
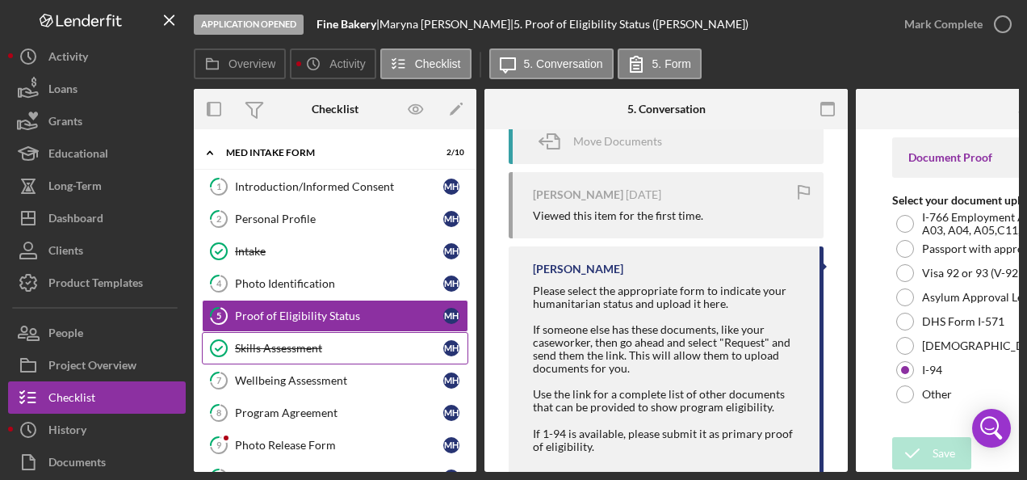
click at [305, 351] on link "Skills Assessment Skills Assessment M H" at bounding box center [335, 348] width 266 height 32
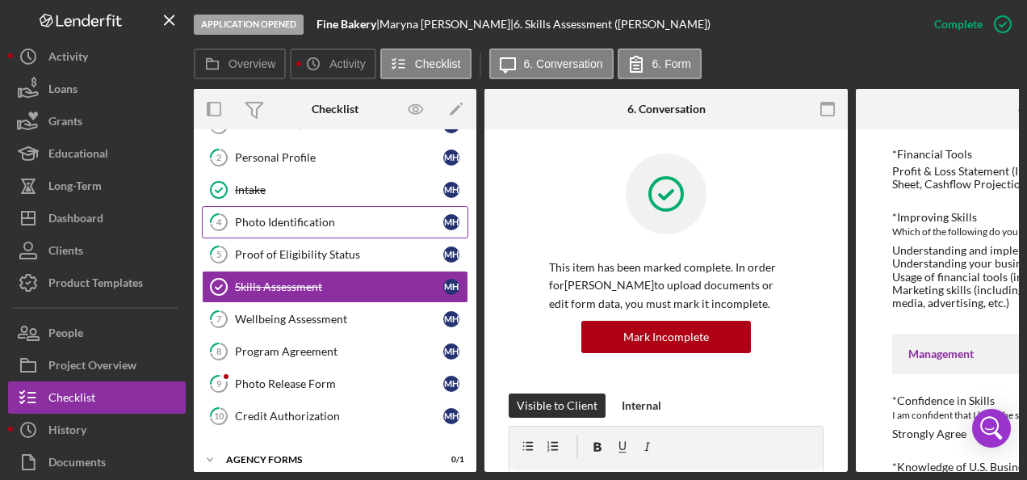
scroll to position [146, 0]
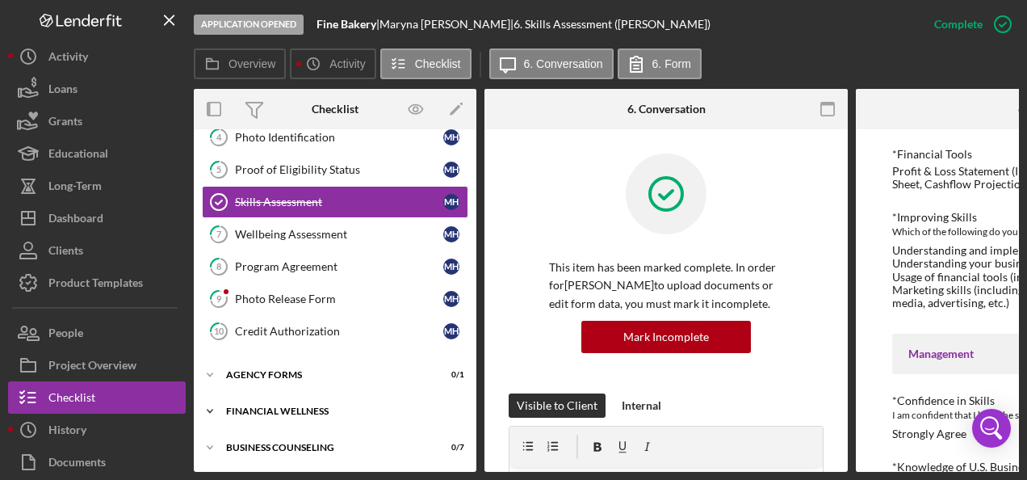
click at [279, 405] on div "Icon/Expander Financial Wellness 0 / 3" at bounding box center [335, 411] width 283 height 32
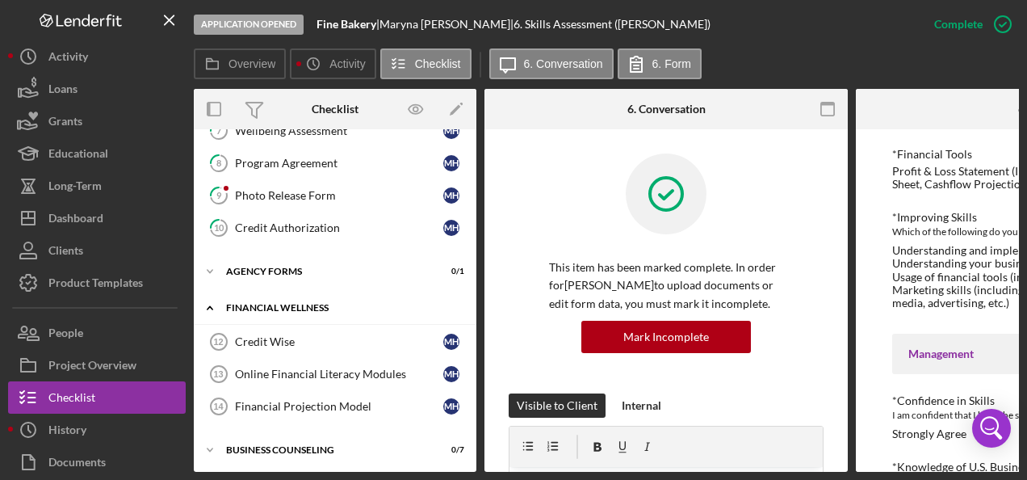
scroll to position [250, 0]
click at [291, 220] on div "Credit Authorization" at bounding box center [339, 226] width 208 height 13
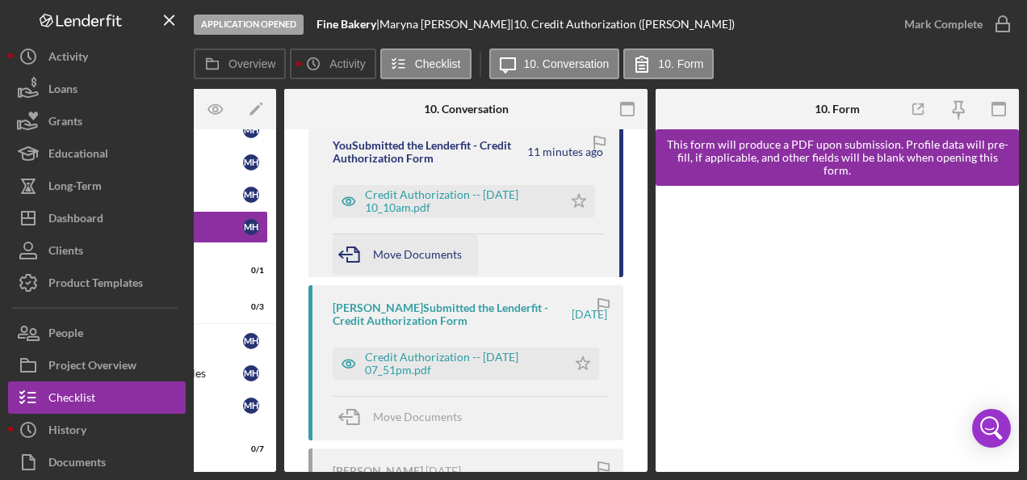
scroll to position [242, 0]
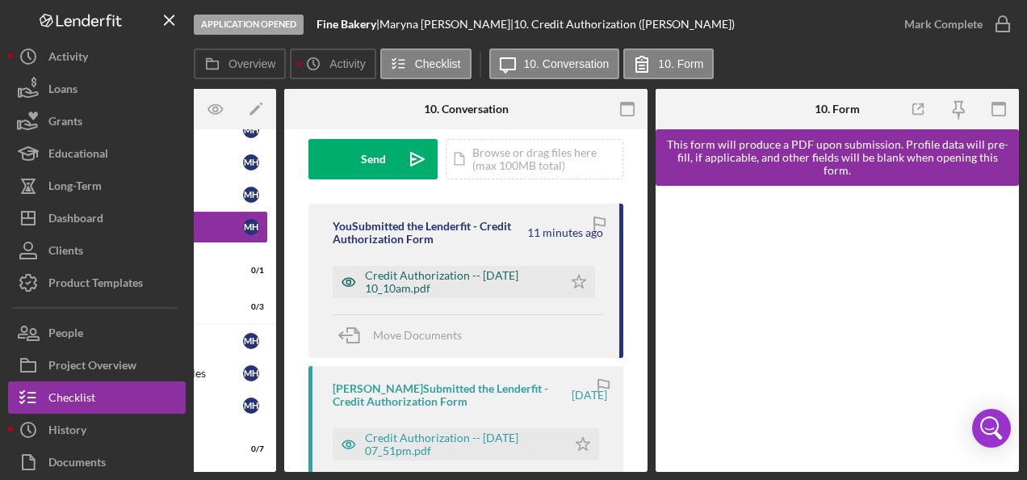
click at [433, 284] on div "Credit Authorization -- [DATE] 10_10am.pdf" at bounding box center [460, 282] width 190 height 26
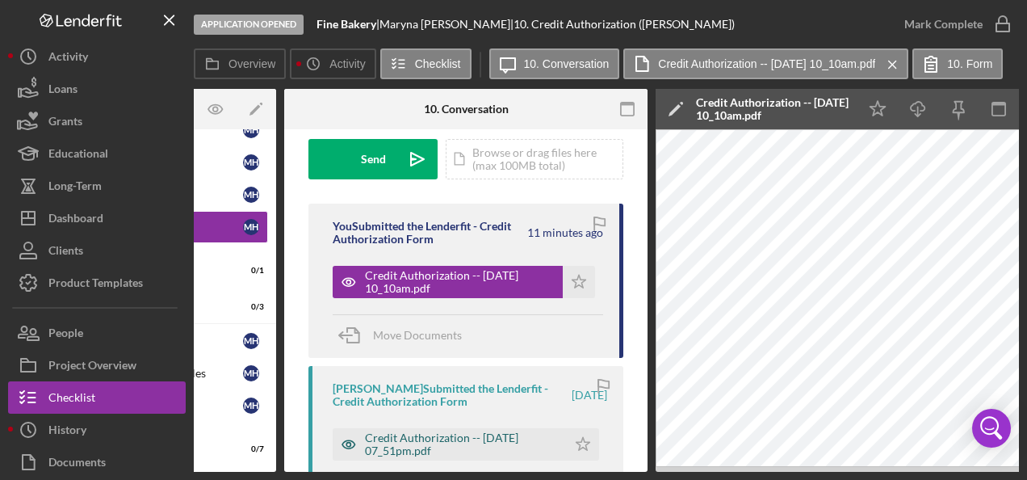
click at [409, 442] on div "Credit Authorization -- [DATE] 07_51pm.pdf" at bounding box center [462, 444] width 194 height 26
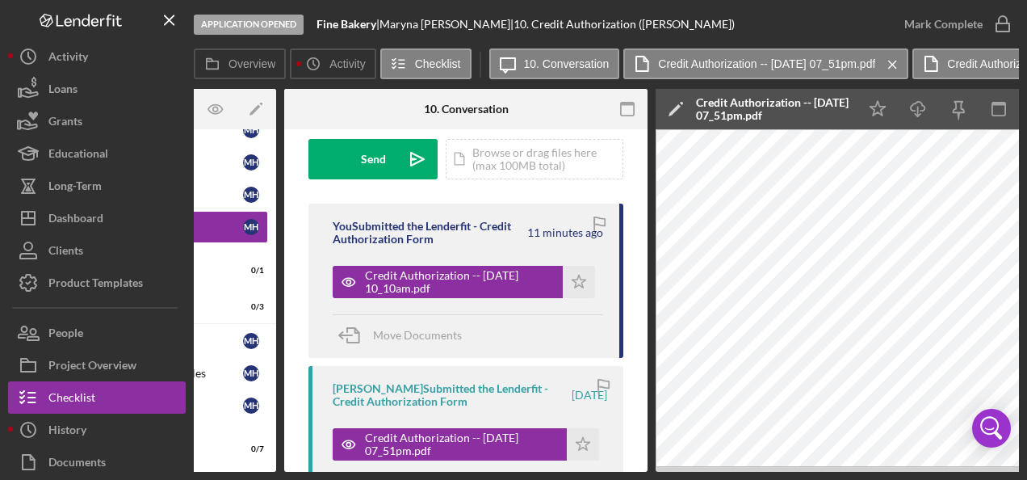
scroll to position [0, 0]
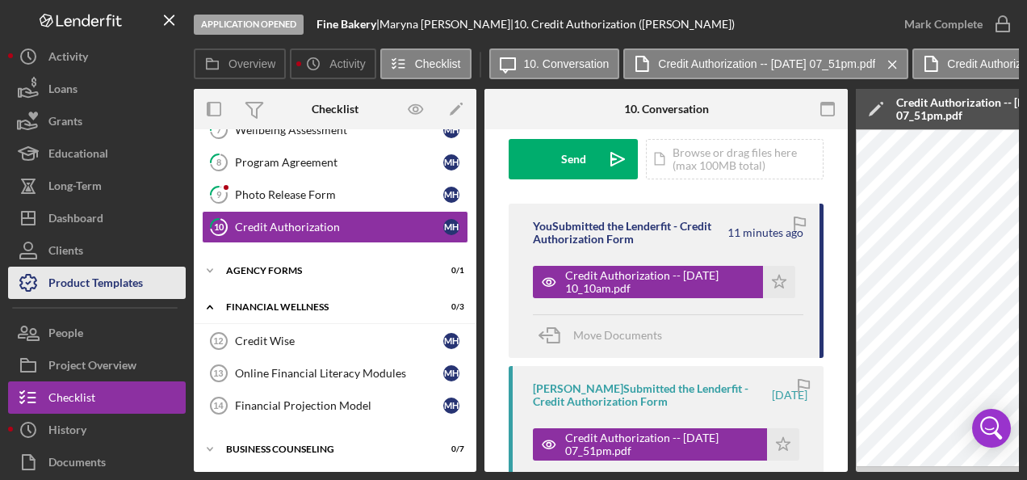
click at [101, 285] on div "Product Templates" at bounding box center [95, 284] width 94 height 36
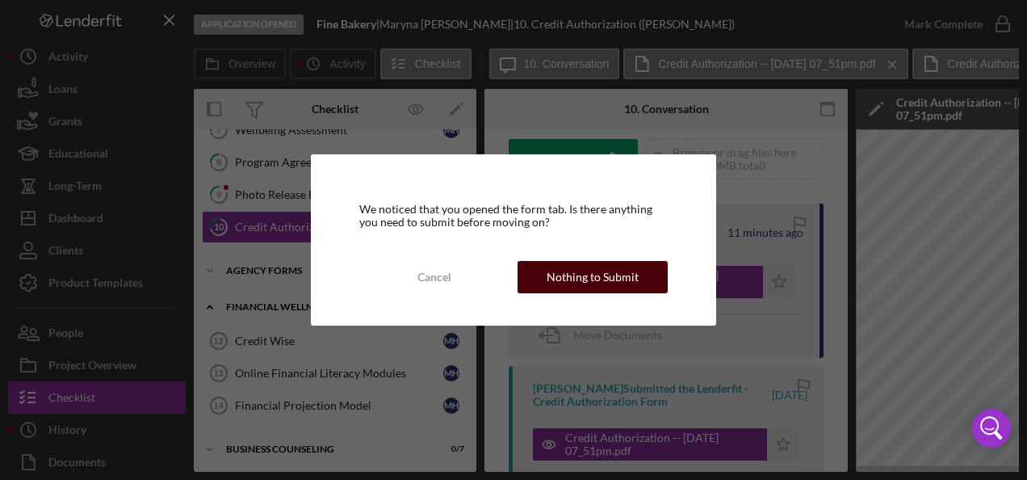
click at [609, 277] on div "Nothing to Submit" at bounding box center [593, 277] width 92 height 32
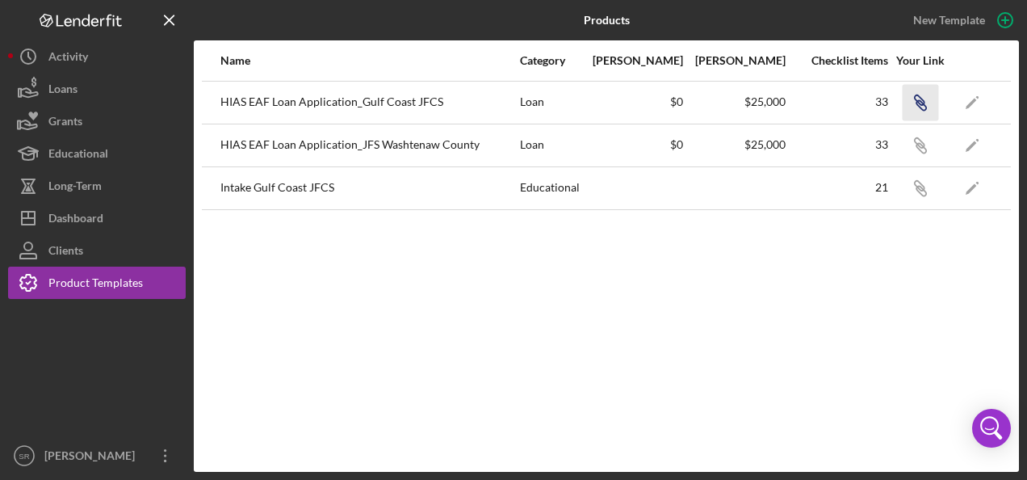
click at [917, 103] on icon "button" at bounding box center [921, 105] width 10 height 10
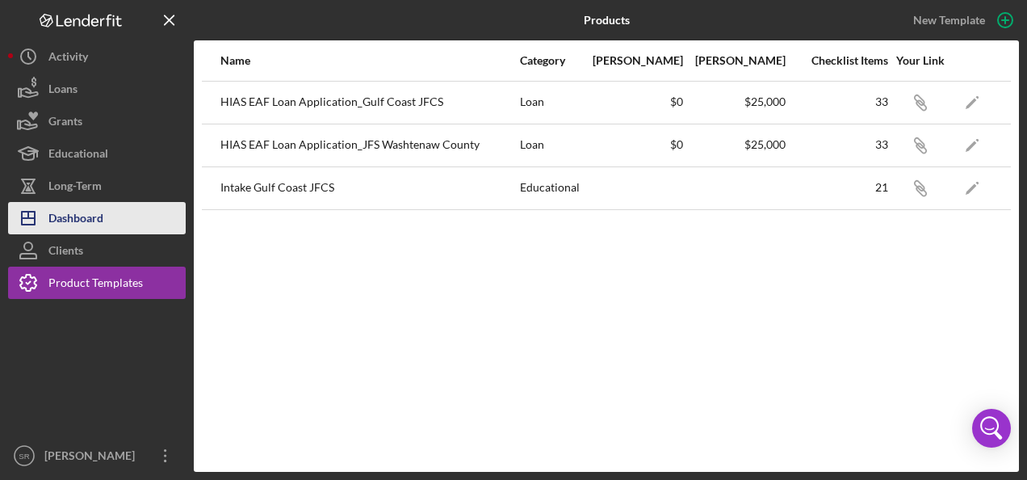
click at [99, 216] on div "Dashboard" at bounding box center [75, 220] width 55 height 36
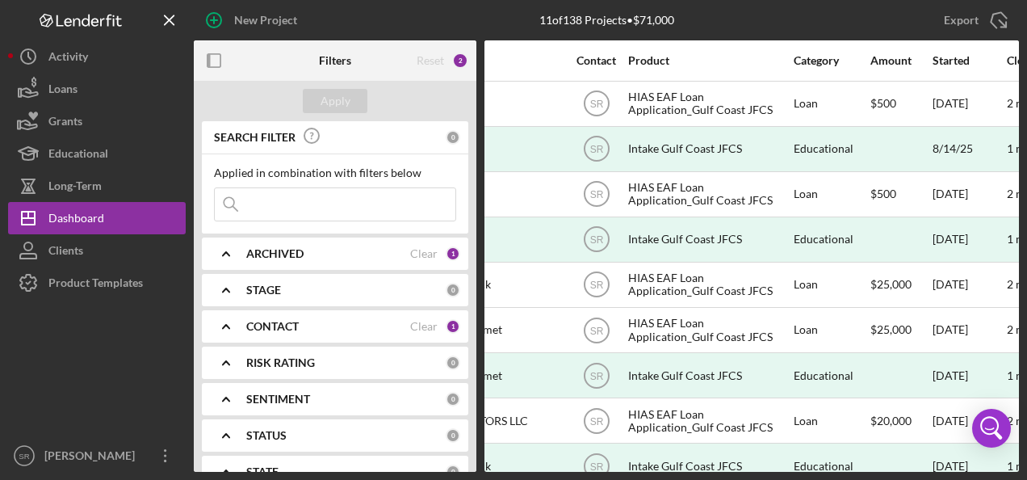
scroll to position [0, 499]
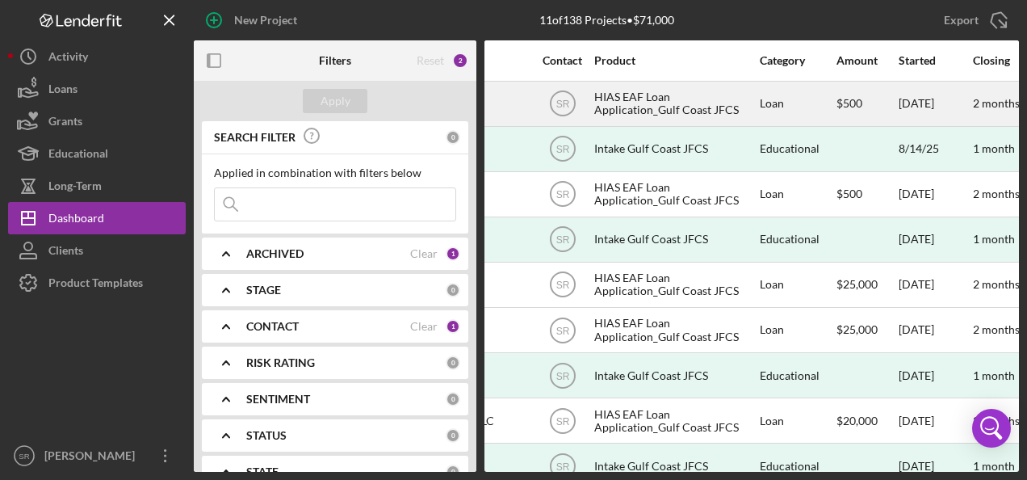
click at [648, 103] on div "HIAS EAF Loan Application_Gulf Coast JFCS" at bounding box center [674, 103] width 161 height 43
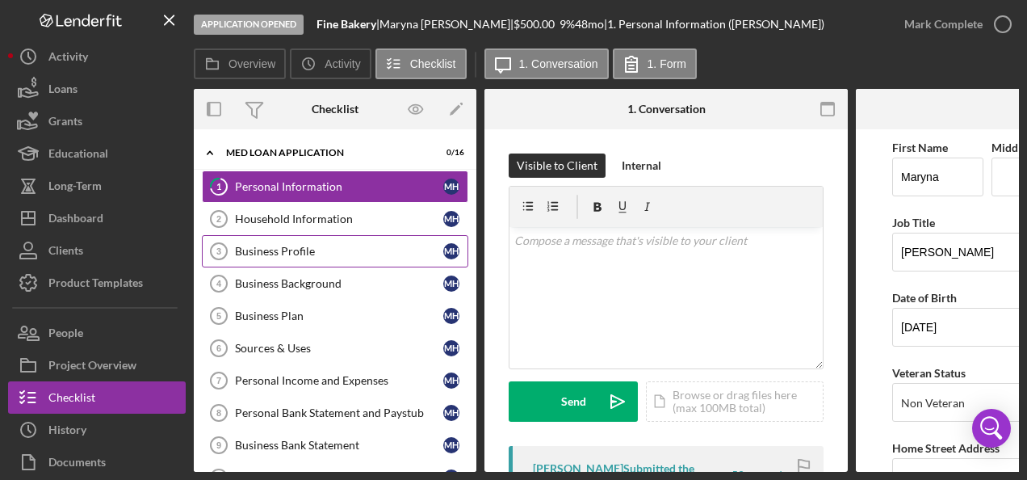
click at [283, 249] on div "Business Profile" at bounding box center [339, 251] width 208 height 13
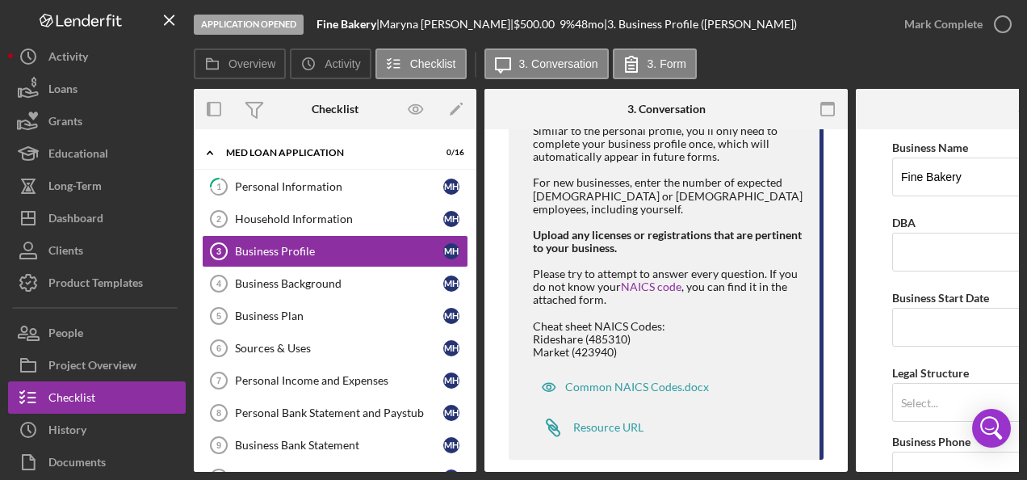
scroll to position [370, 0]
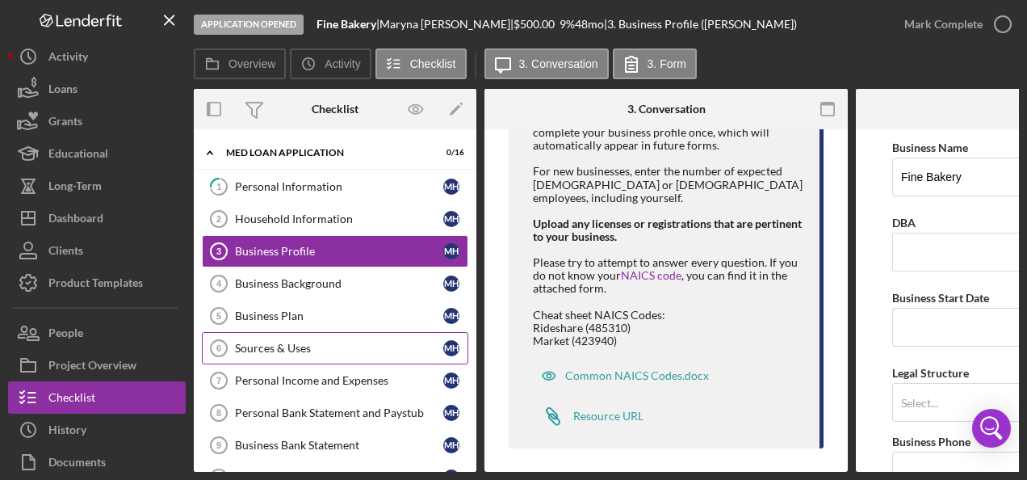
click at [277, 333] on link "Sources & Uses 6 Sources & Uses M H" at bounding box center [335, 348] width 266 height 32
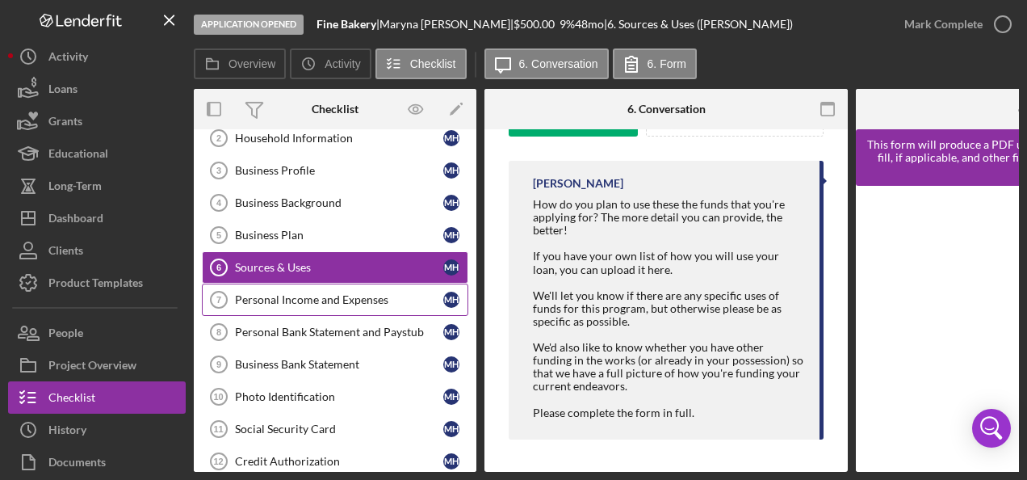
click at [289, 295] on div "Personal Income and Expenses" at bounding box center [339, 299] width 208 height 13
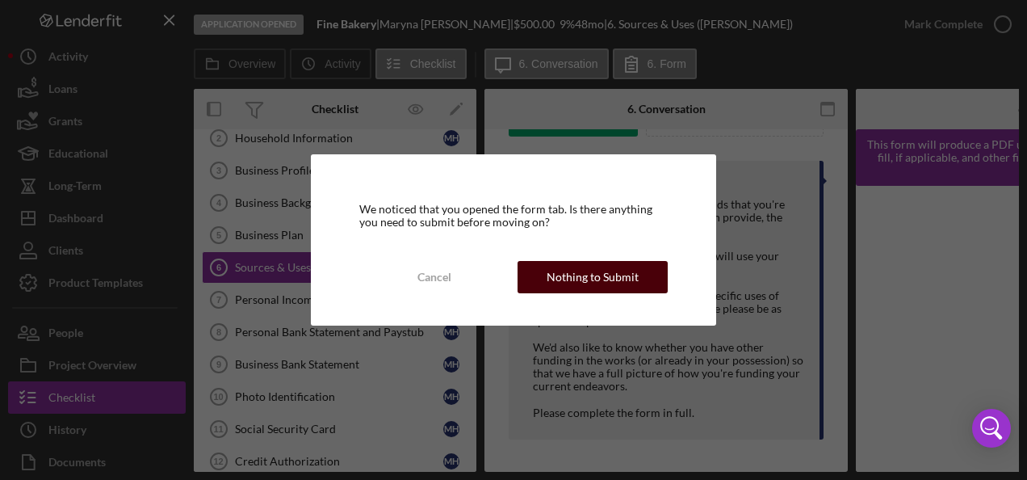
click at [567, 275] on div "Nothing to Submit" at bounding box center [593, 277] width 92 height 32
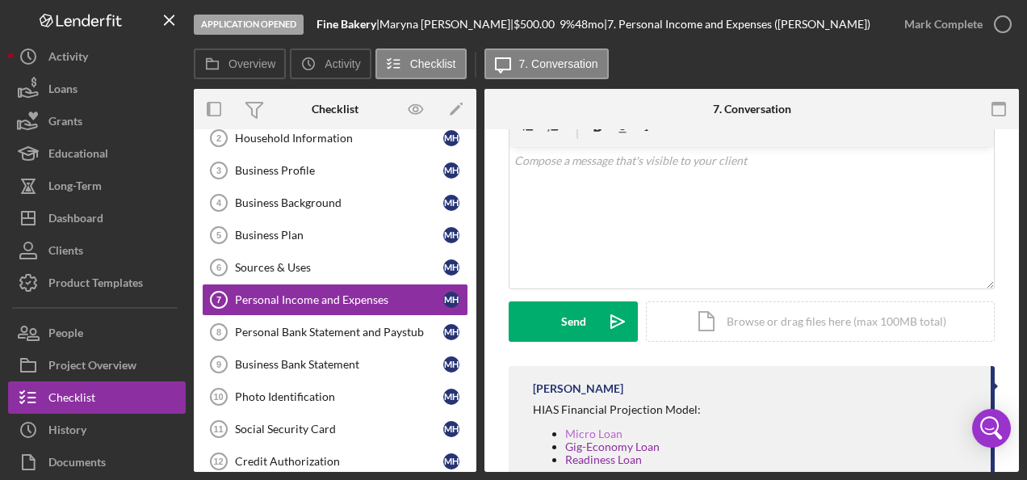
scroll to position [190, 0]
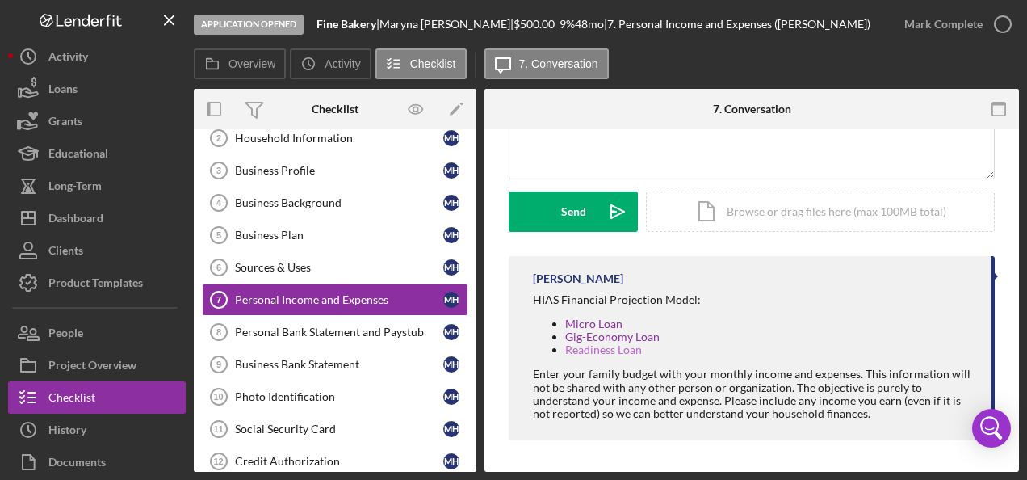
click at [591, 349] on link "Readiness Loan" at bounding box center [603, 349] width 77 height 14
